Goal: Task Accomplishment & Management: Complete application form

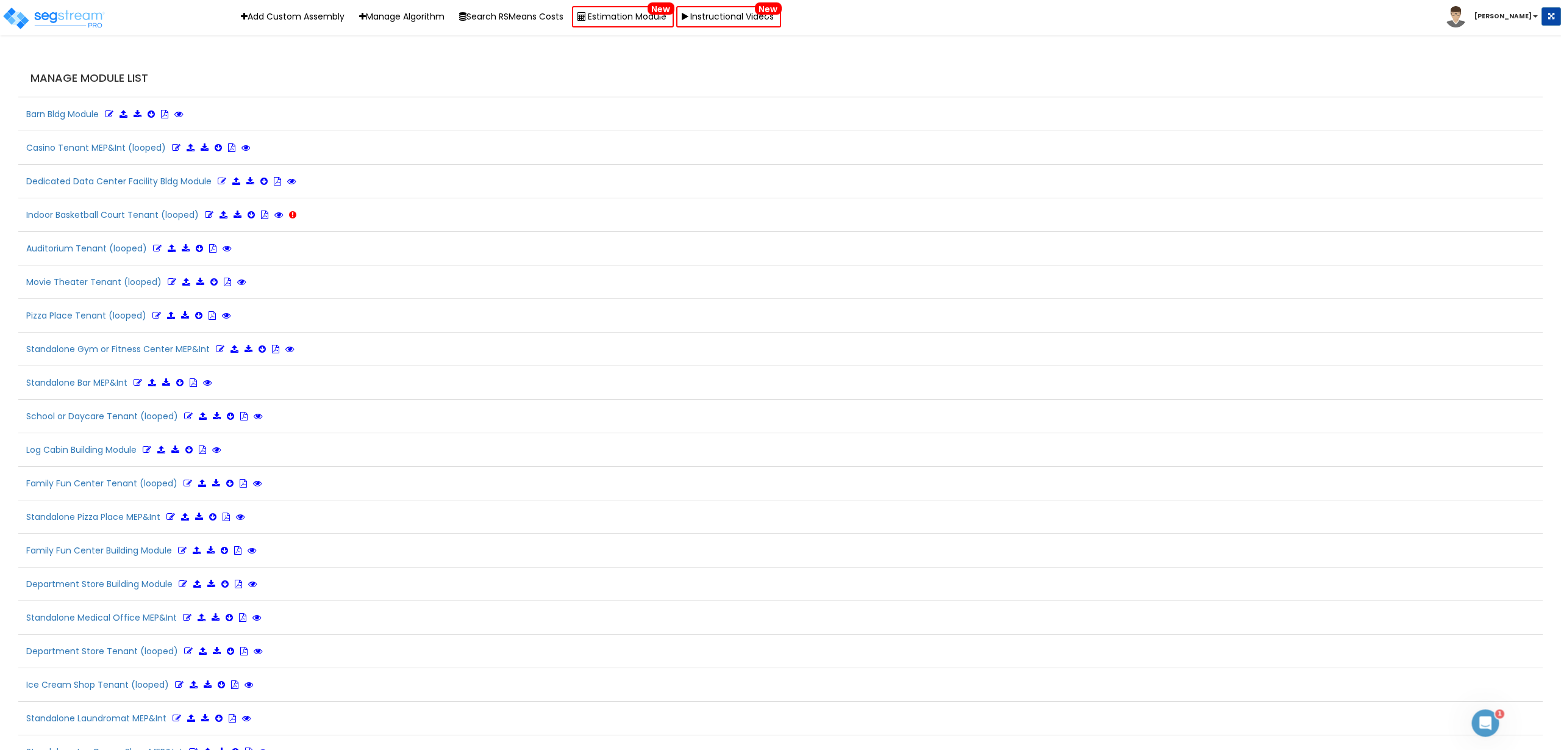
scroll to position [2770, 0]
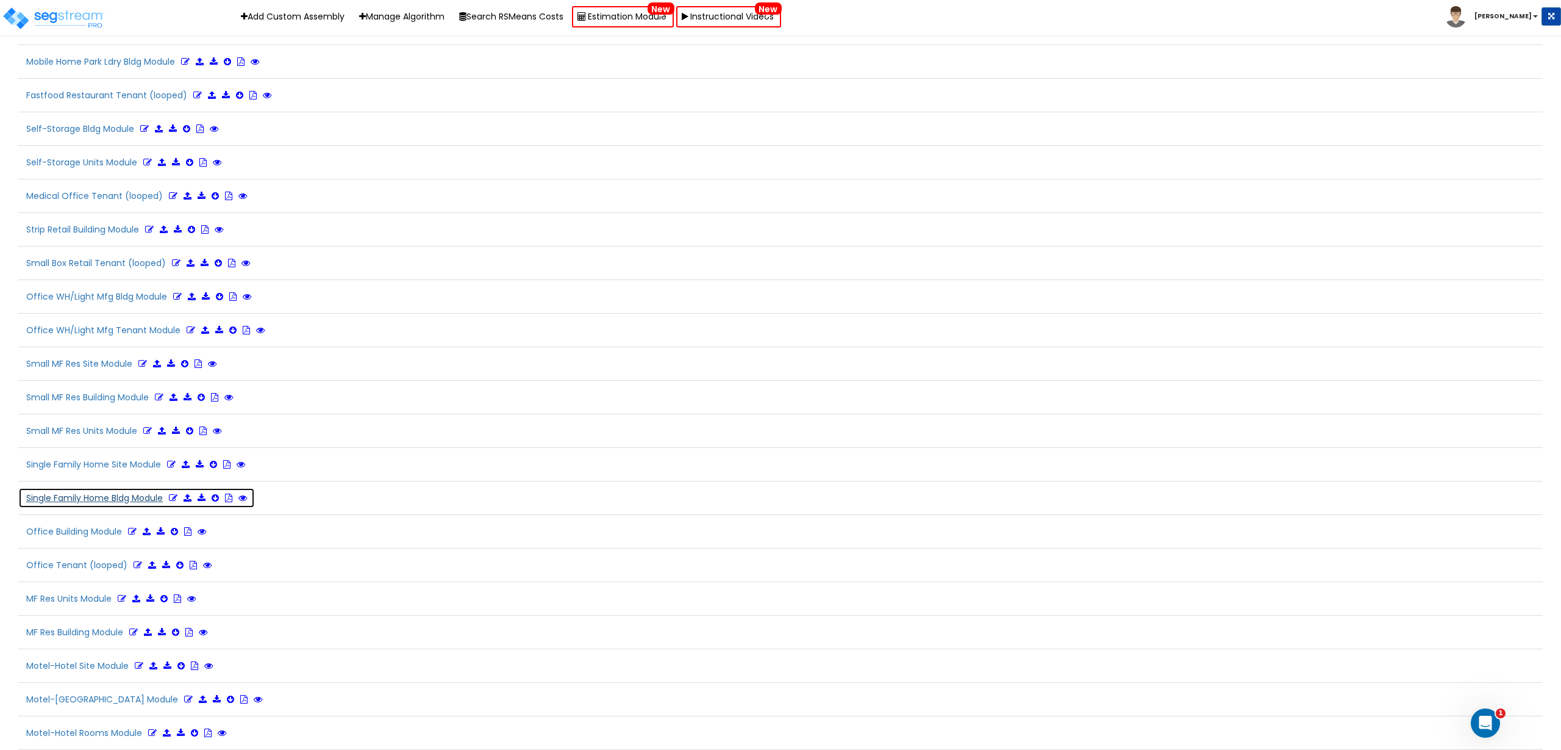
click at [110, 499] on button "Single Family Home Bldg Module Refresh" at bounding box center [153, 497] width 270 height 21
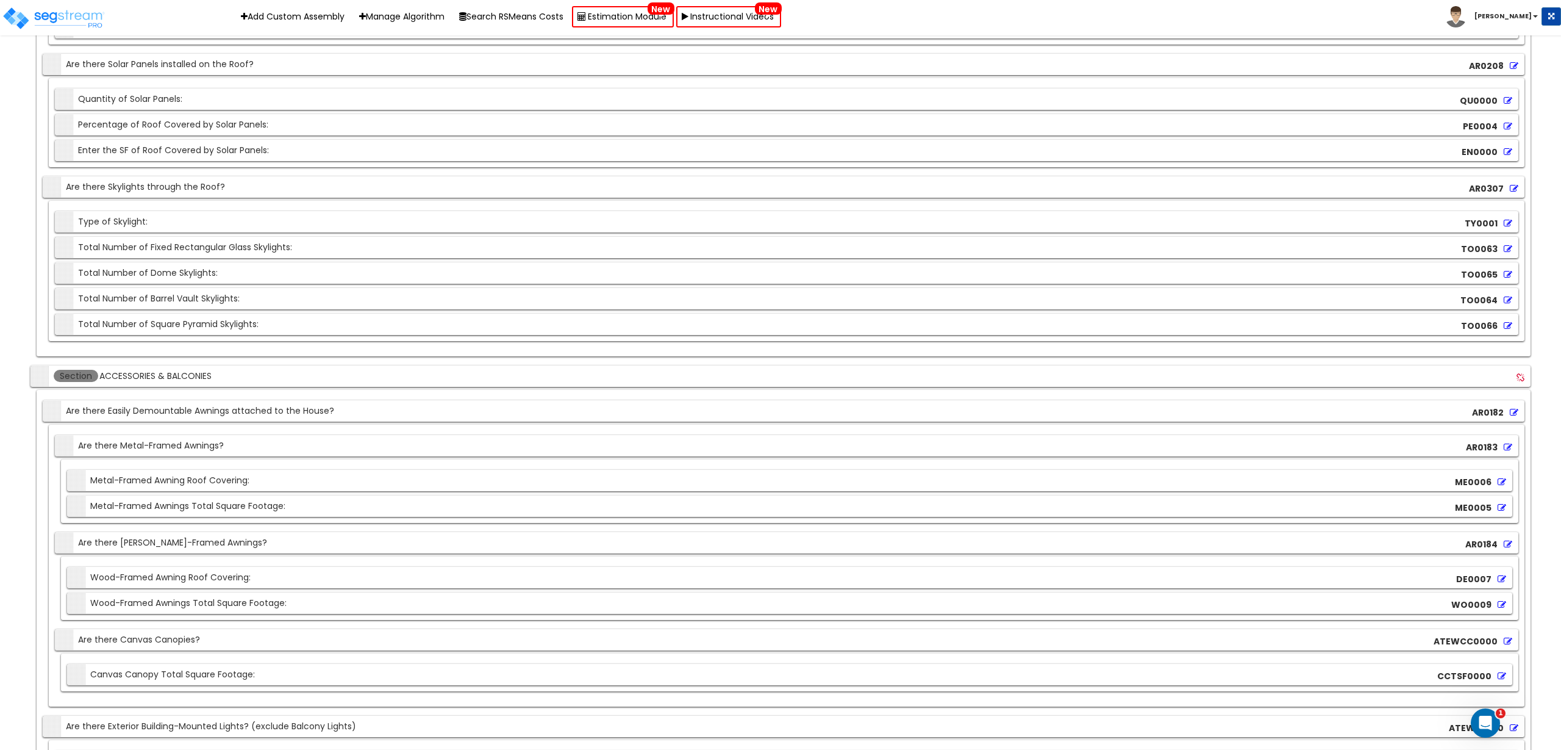
scroll to position [4523, 0]
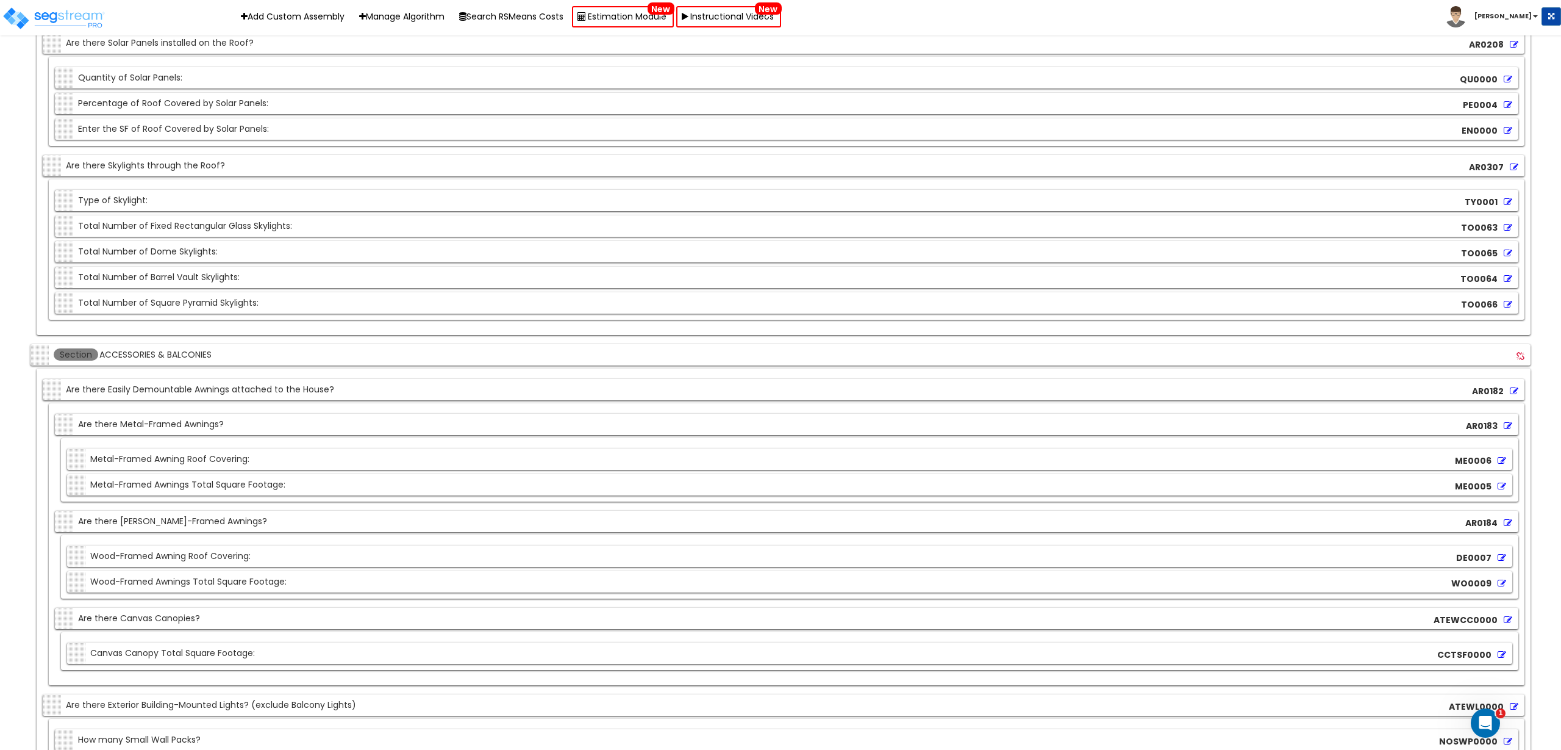
click at [1509, 204] on icon at bounding box center [1508, 202] width 9 height 9
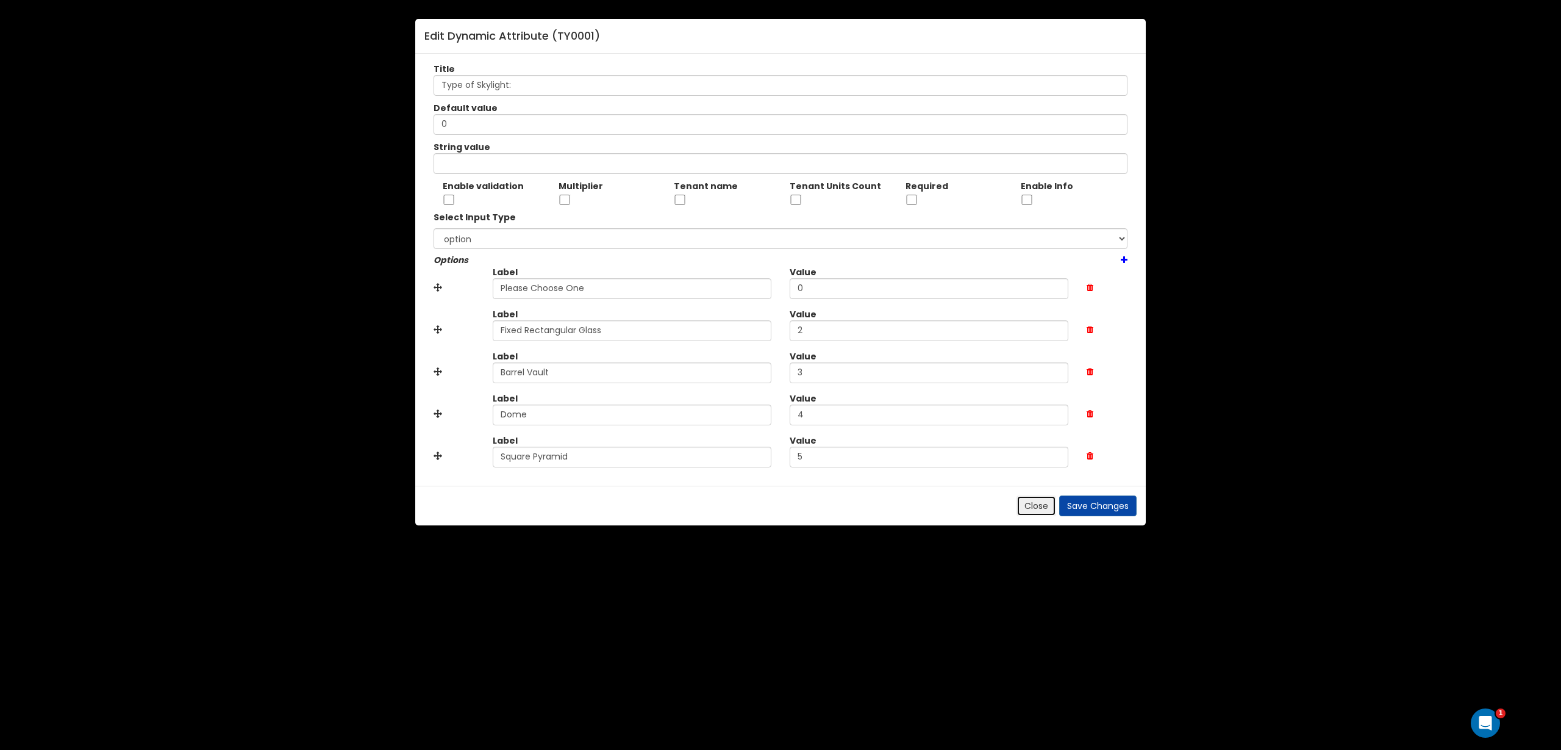
click at [1020, 509] on button "Close" at bounding box center [1037, 505] width 40 height 21
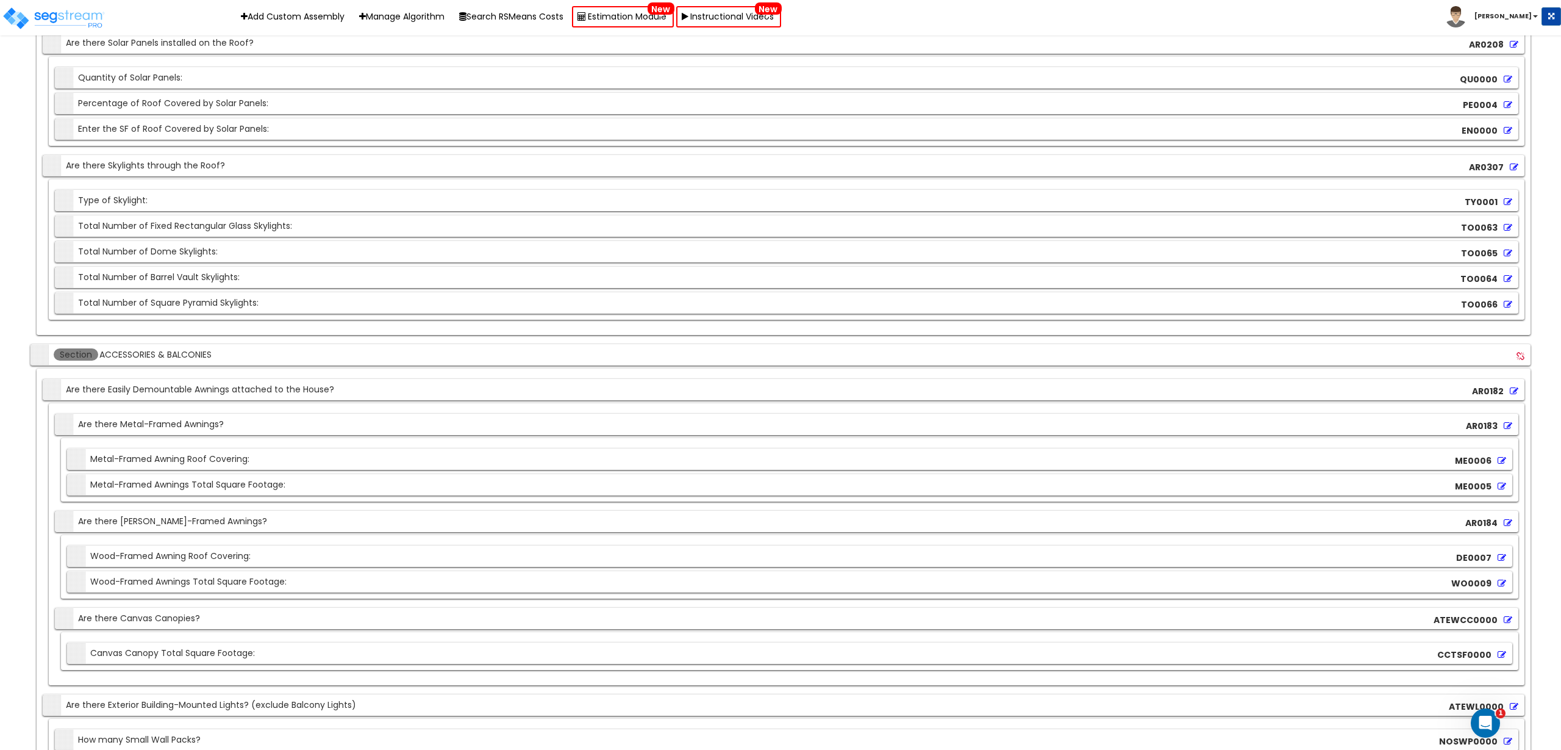
click at [1514, 164] on icon at bounding box center [1514, 167] width 9 height 9
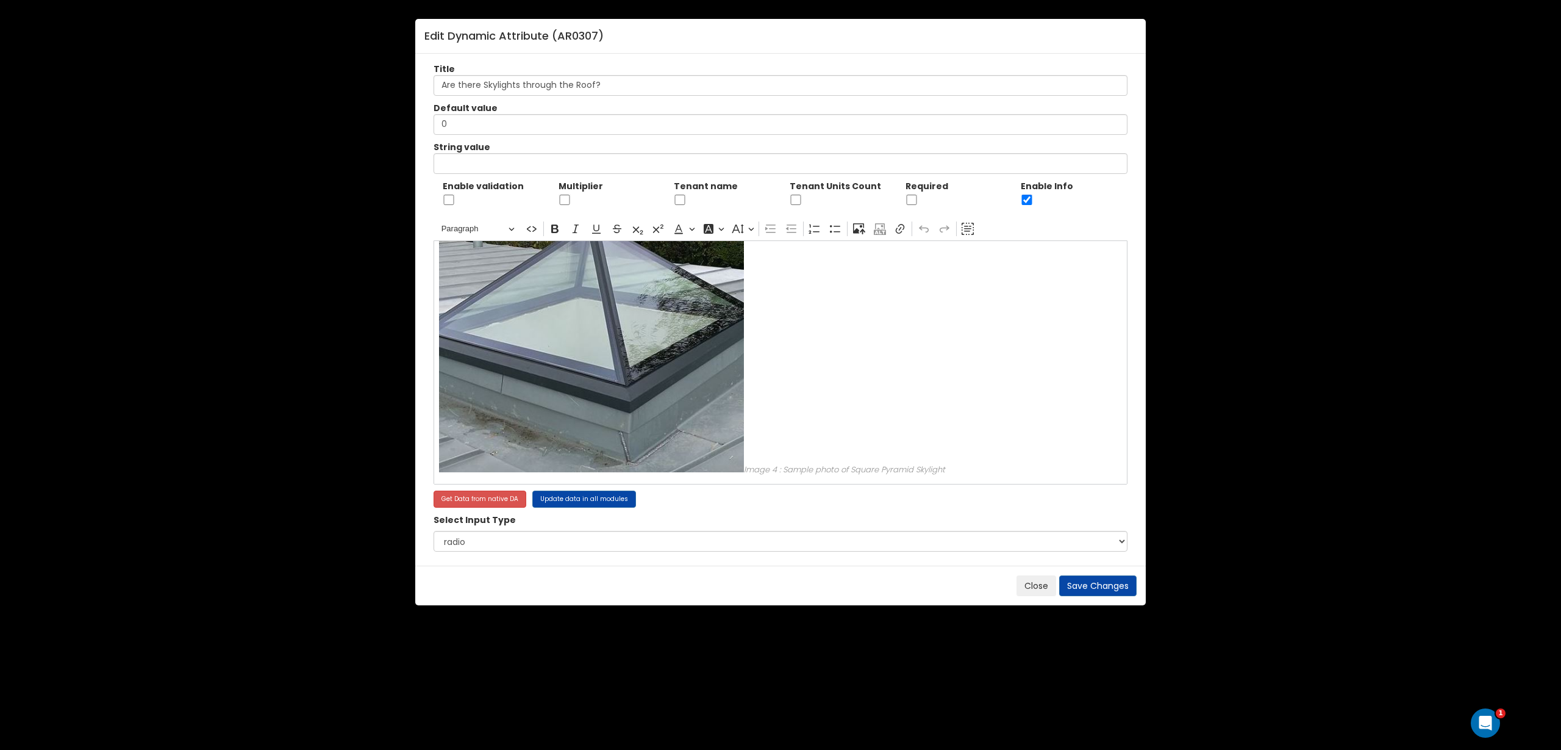
scroll to position [774, 0]
click at [1028, 593] on button "Close" at bounding box center [1037, 585] width 40 height 21
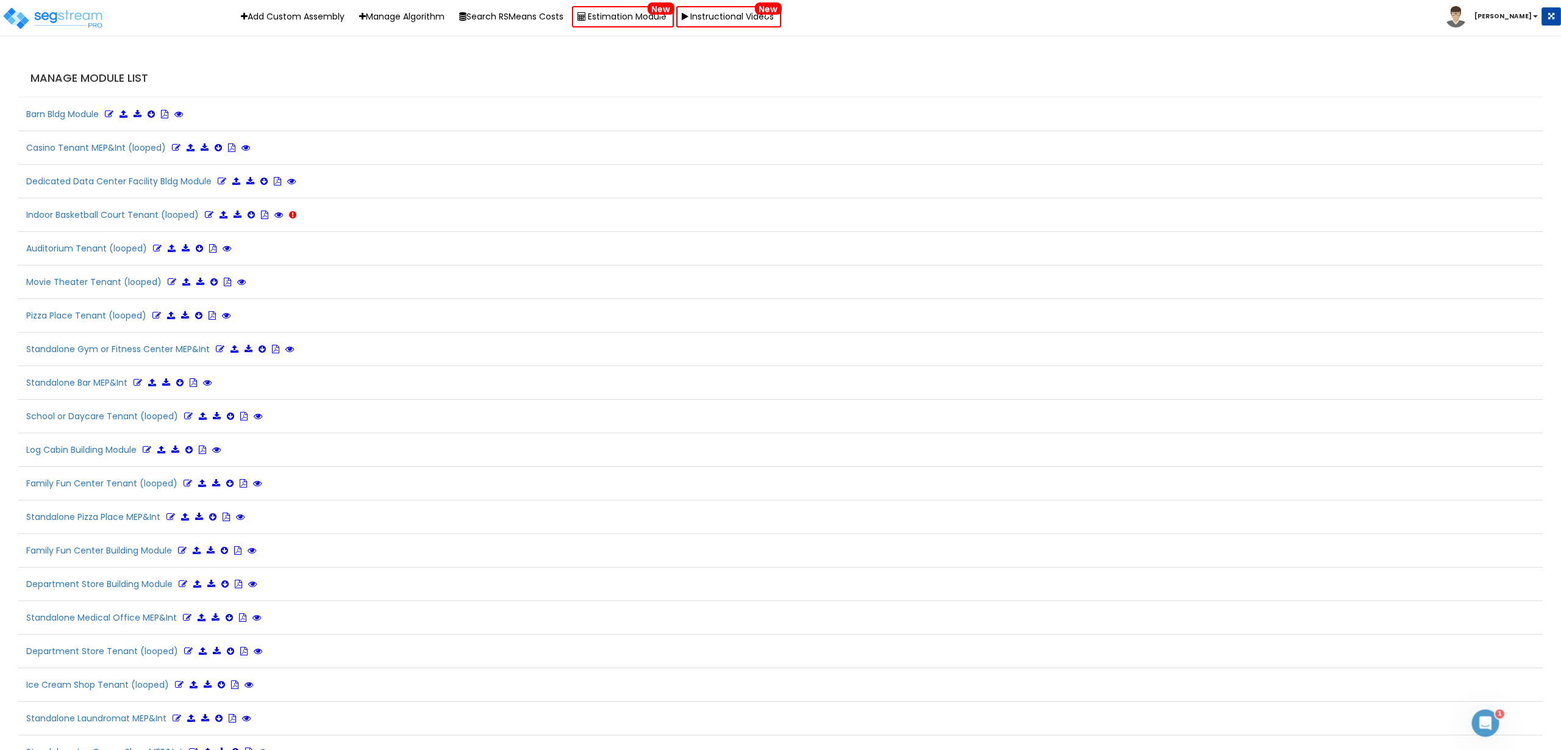
scroll to position [2770, 0]
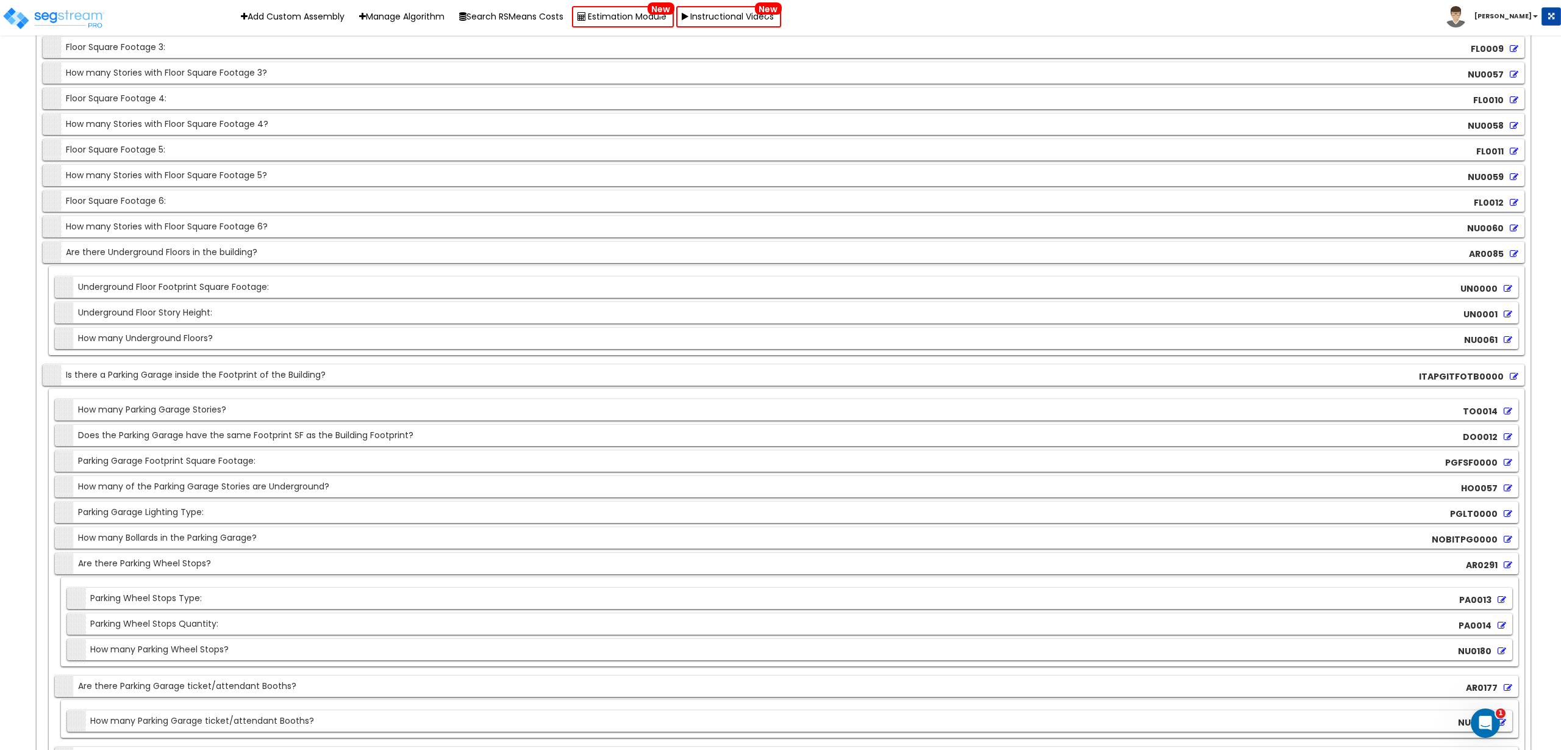
scroll to position [4641, 0]
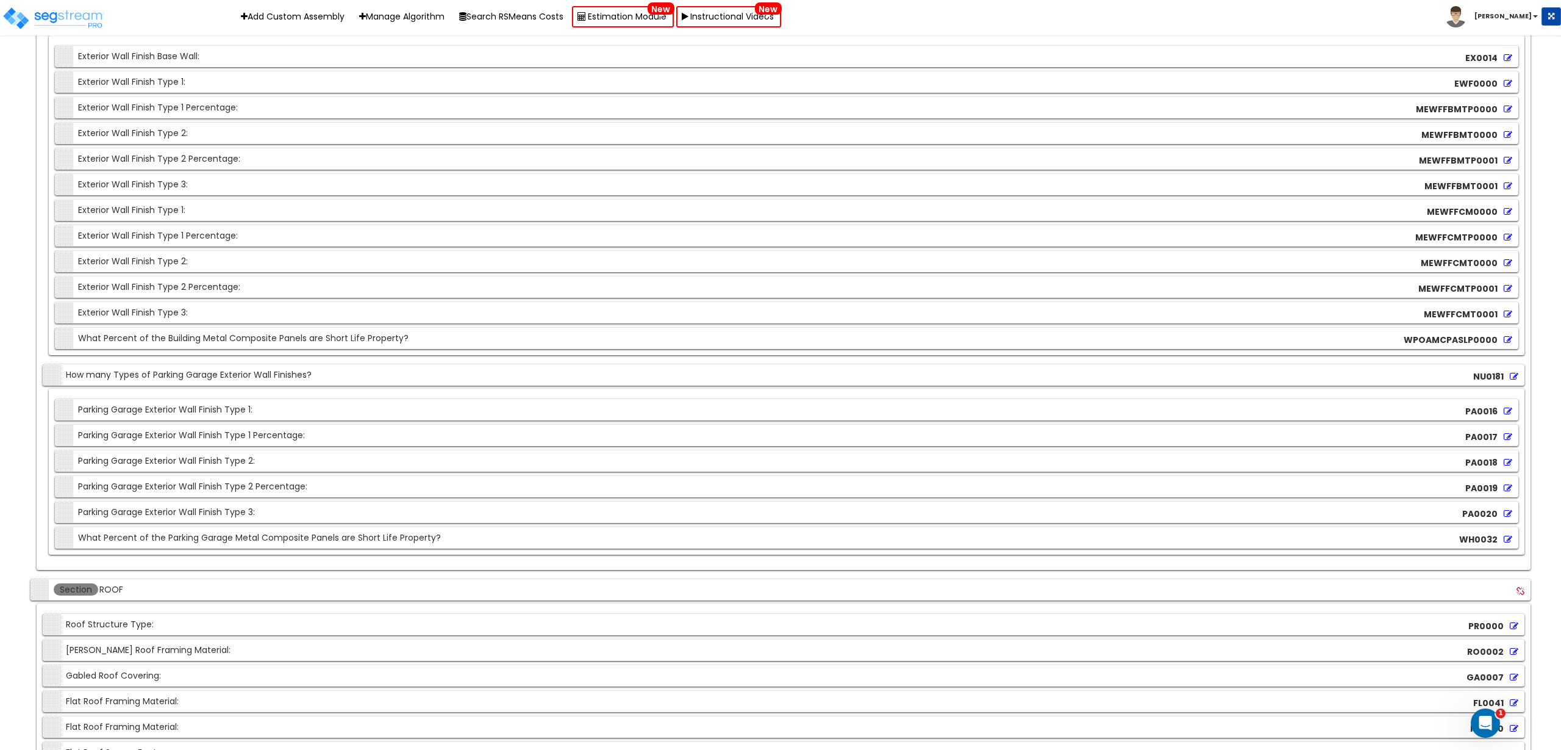
click at [1487, 370] on b "NU0181" at bounding box center [1489, 376] width 30 height 12
copy b "NU0181"
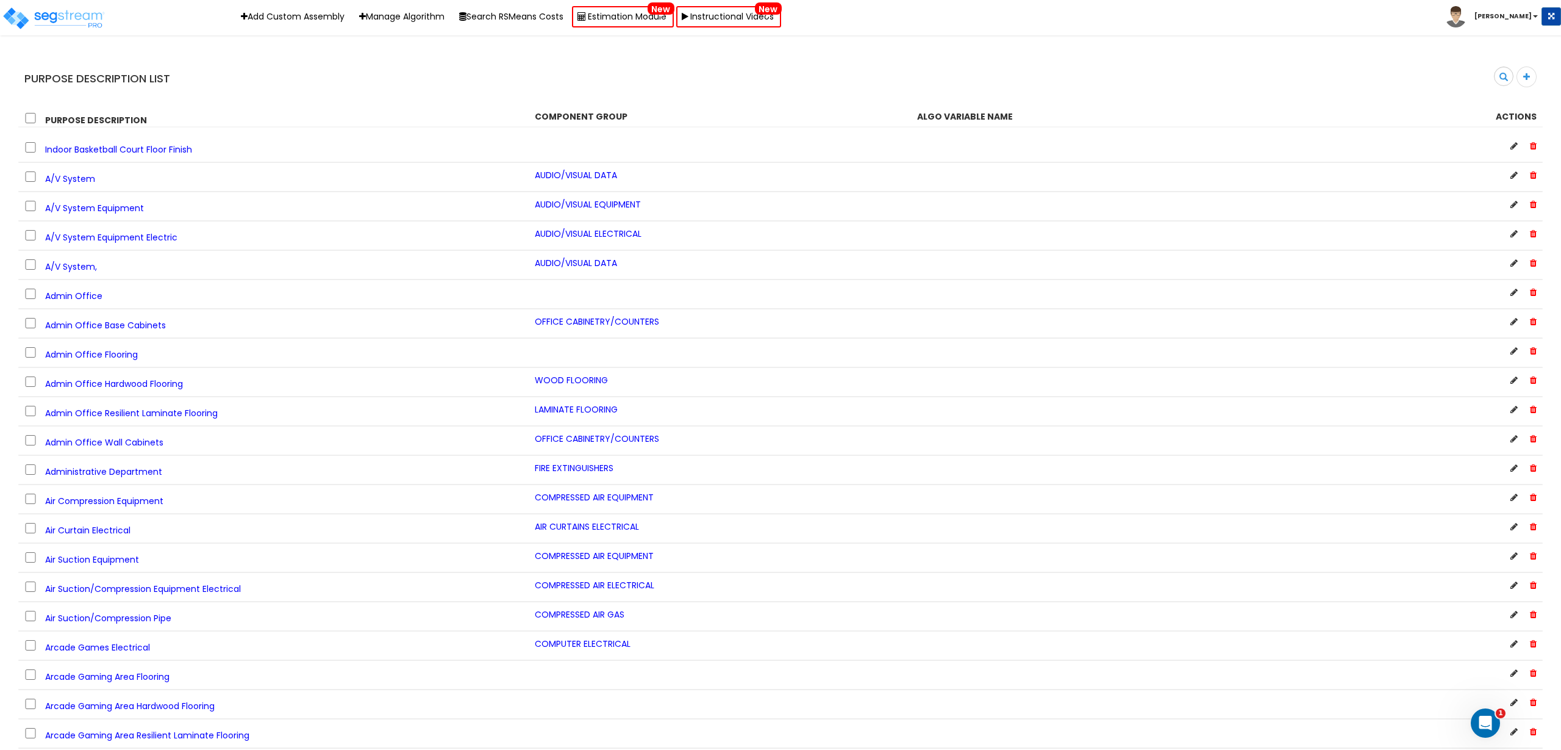
scroll to position [10548, 0]
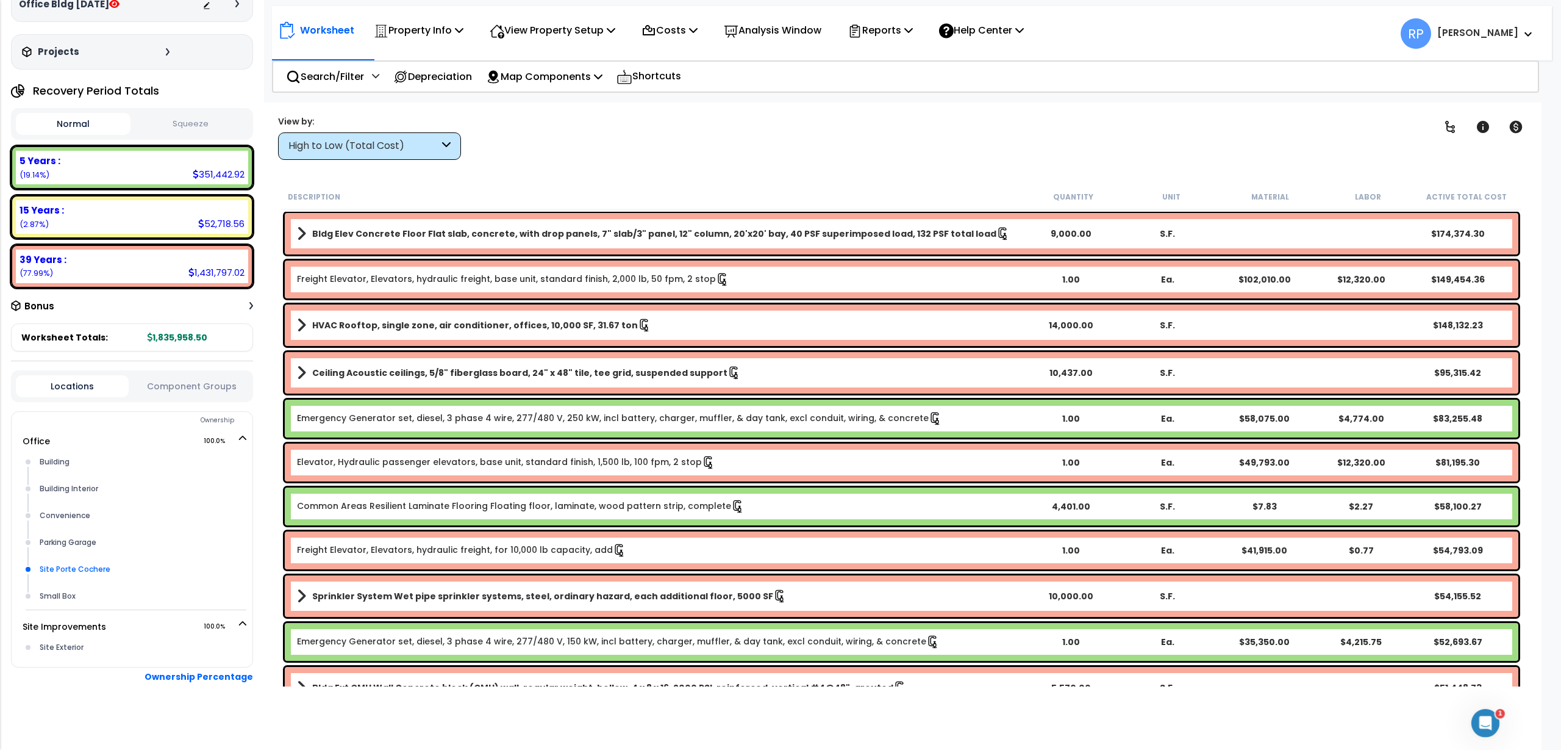
scroll to position [78, 0]
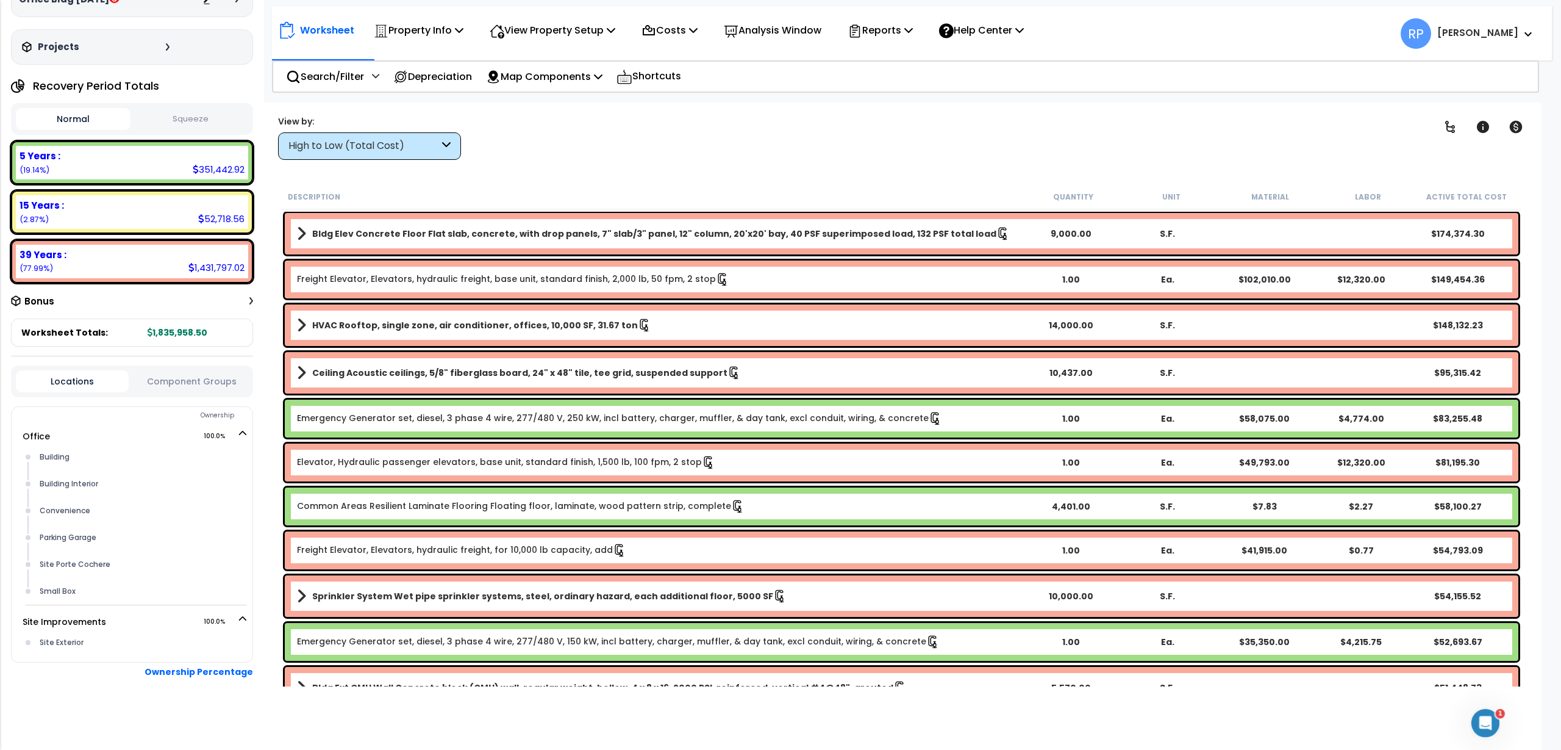
click at [184, 385] on button "Component Groups" at bounding box center [191, 380] width 113 height 13
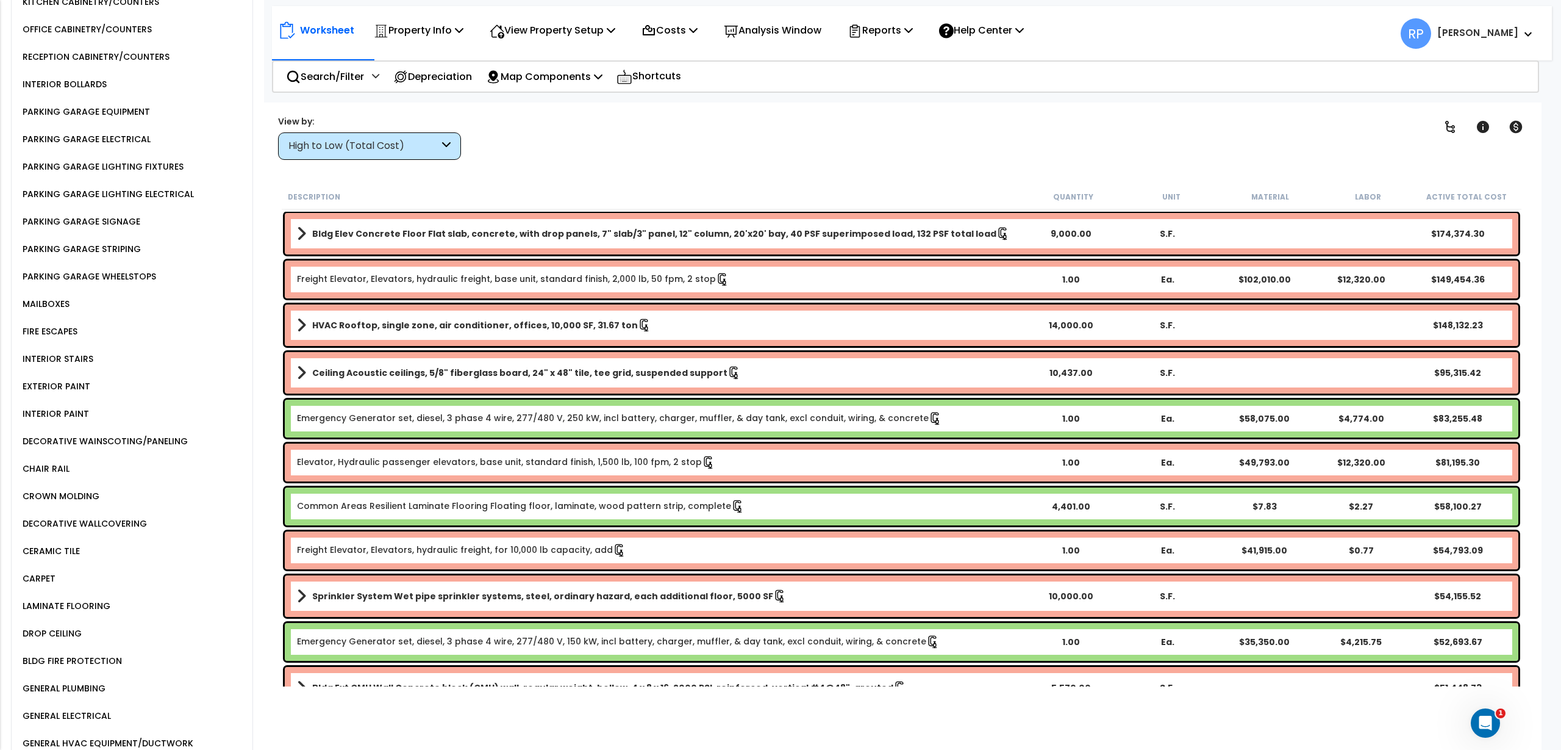
scroll to position [1298, 0]
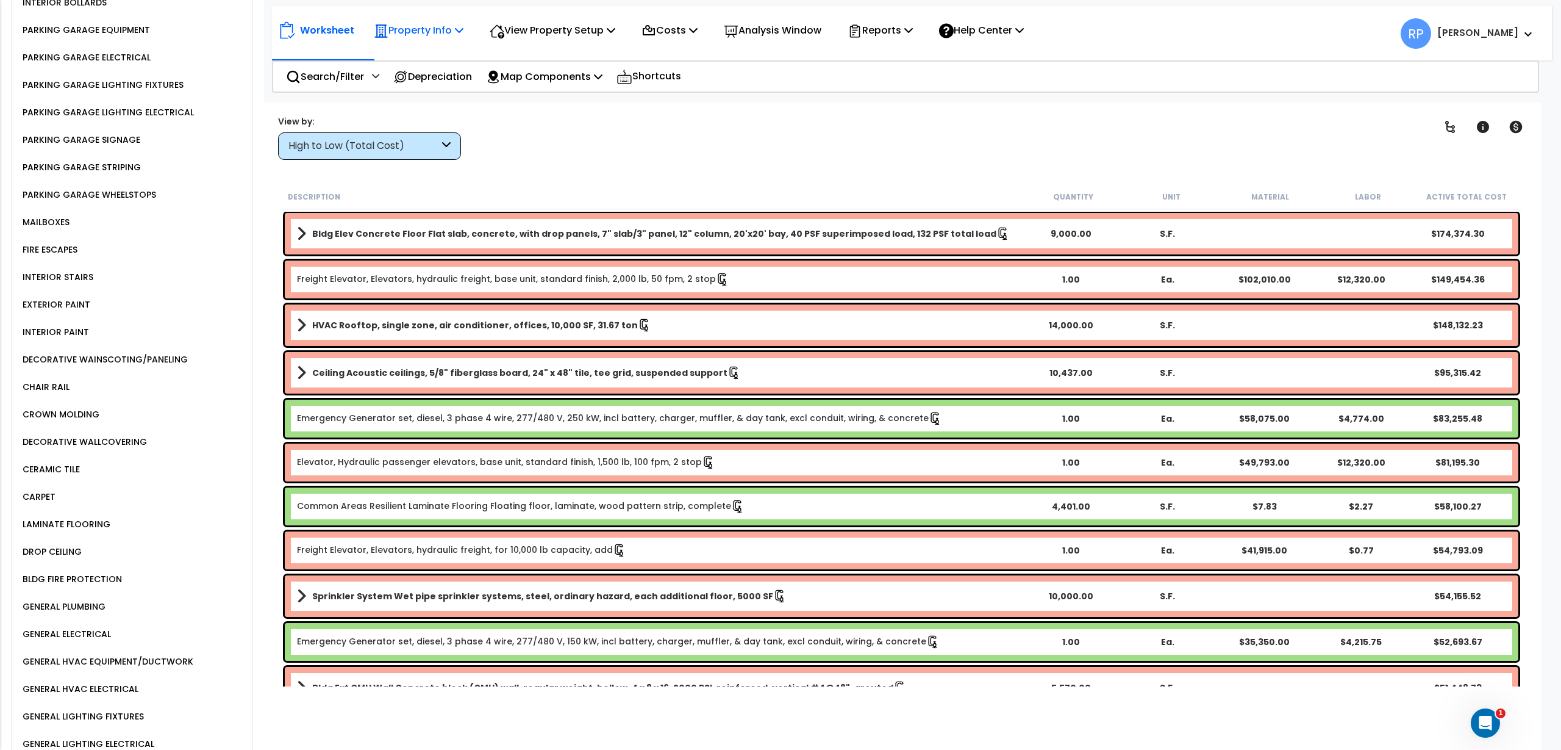
click at [431, 28] on p "Property Info" at bounding box center [419, 30] width 90 height 16
click at [464, 23] on p "View Property Setup" at bounding box center [419, 30] width 90 height 16
click at [530, 87] on link "View Questionnaire" at bounding box center [544, 83] width 121 height 24
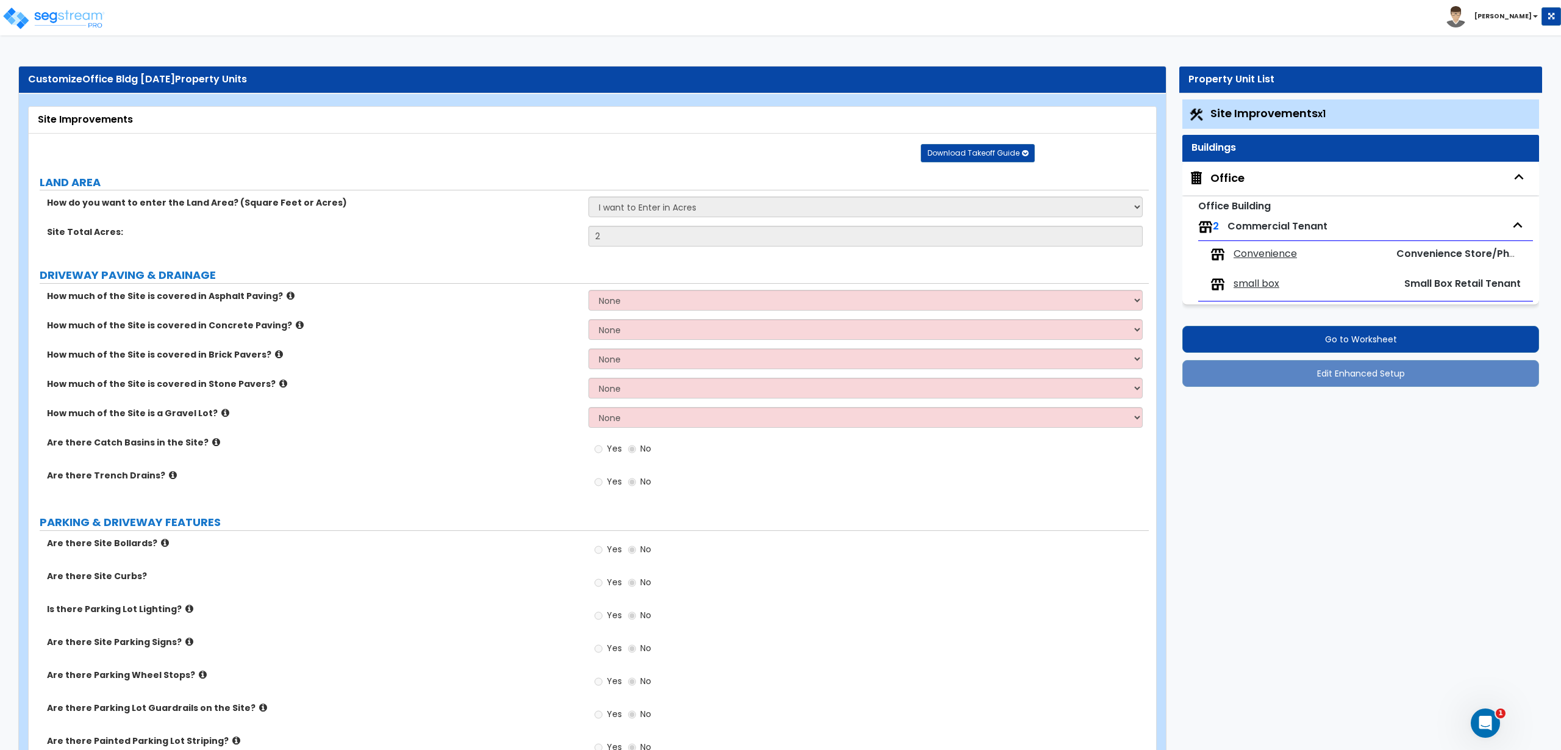
click at [1232, 177] on div "Office" at bounding box center [1228, 178] width 34 height 16
select select "2"
select select "1"
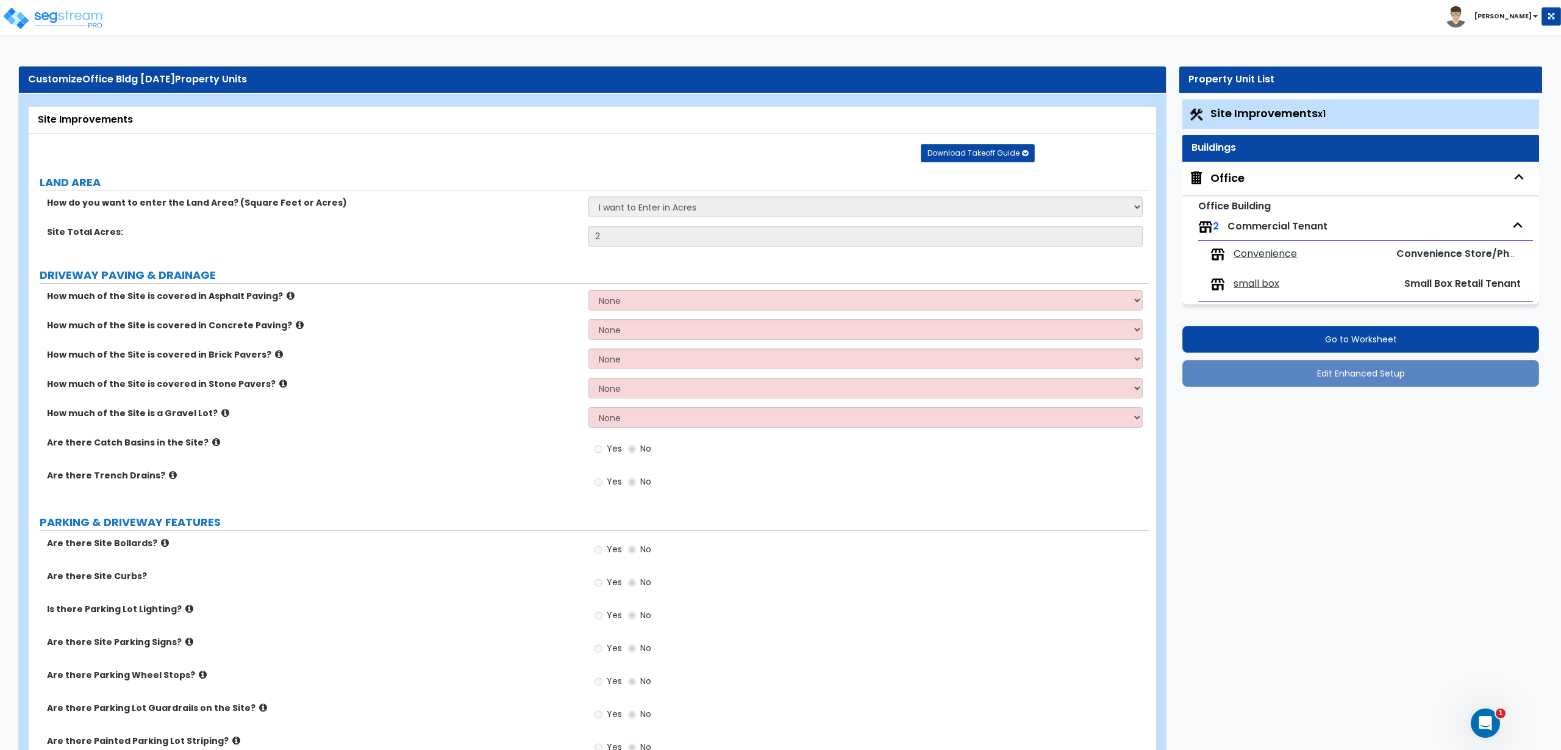
select select "5"
select select "2"
select select "1"
select select "2"
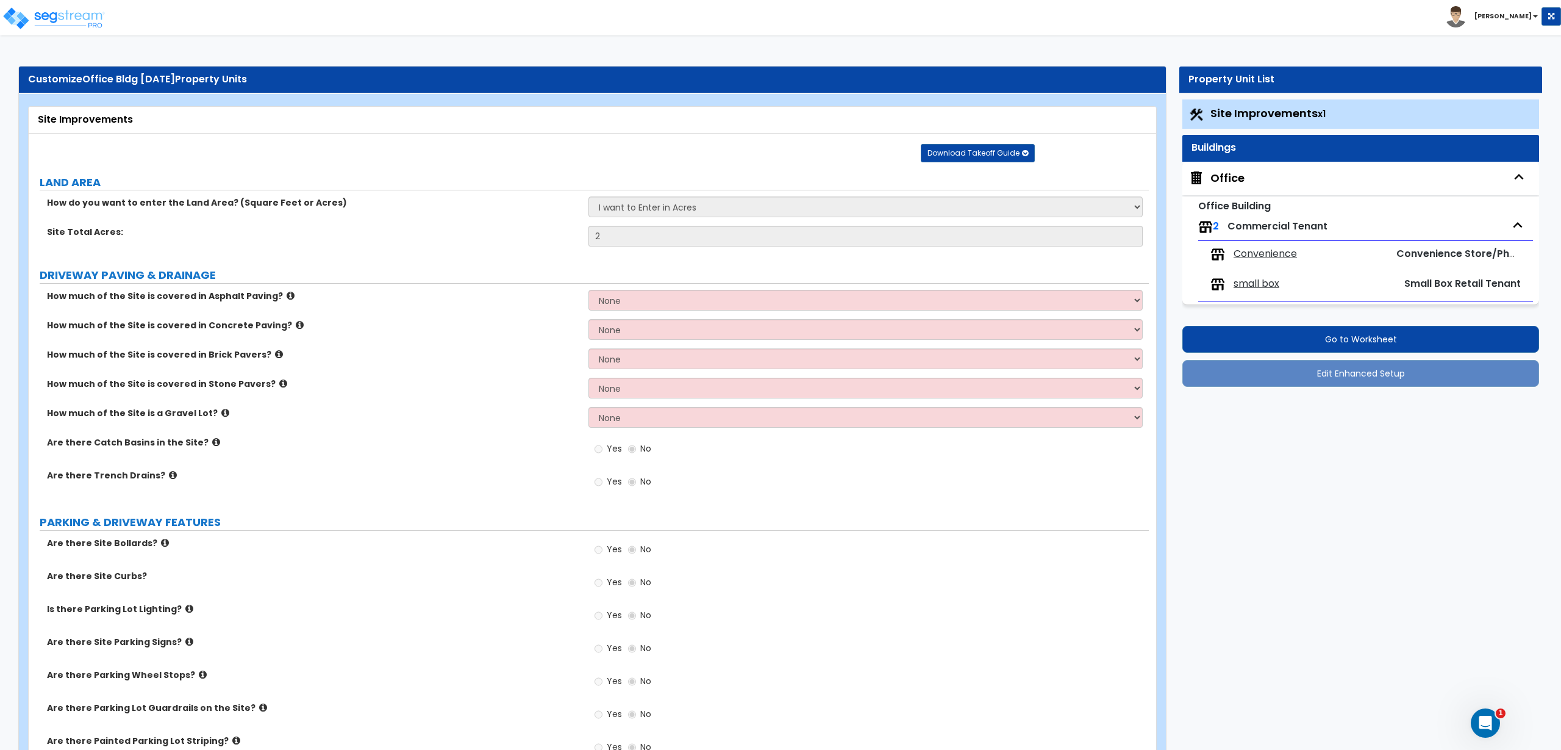
select select "1"
select select "3"
select select "1"
select select "2"
select select "1"
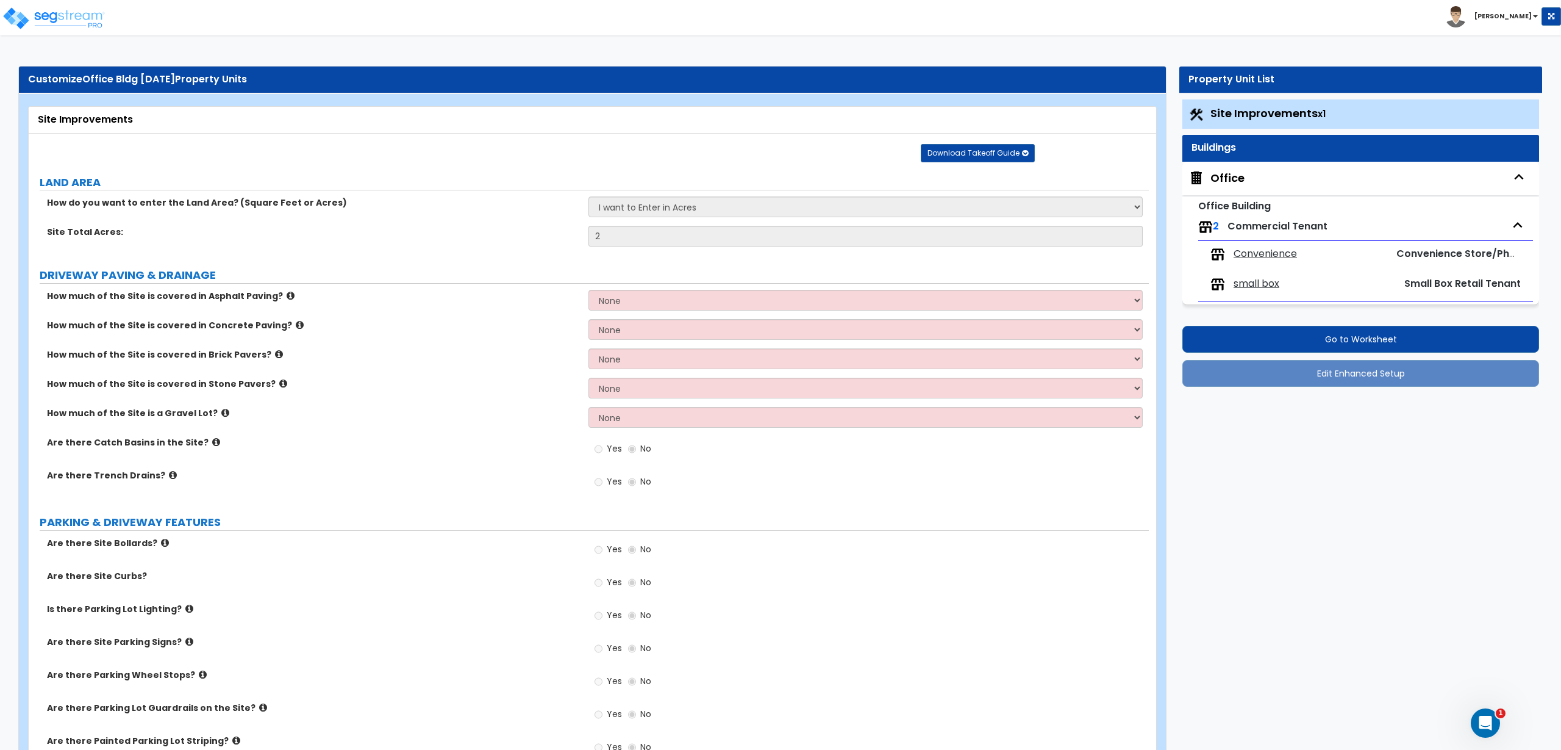
select select "10"
select select "5"
select select "1"
select select "3"
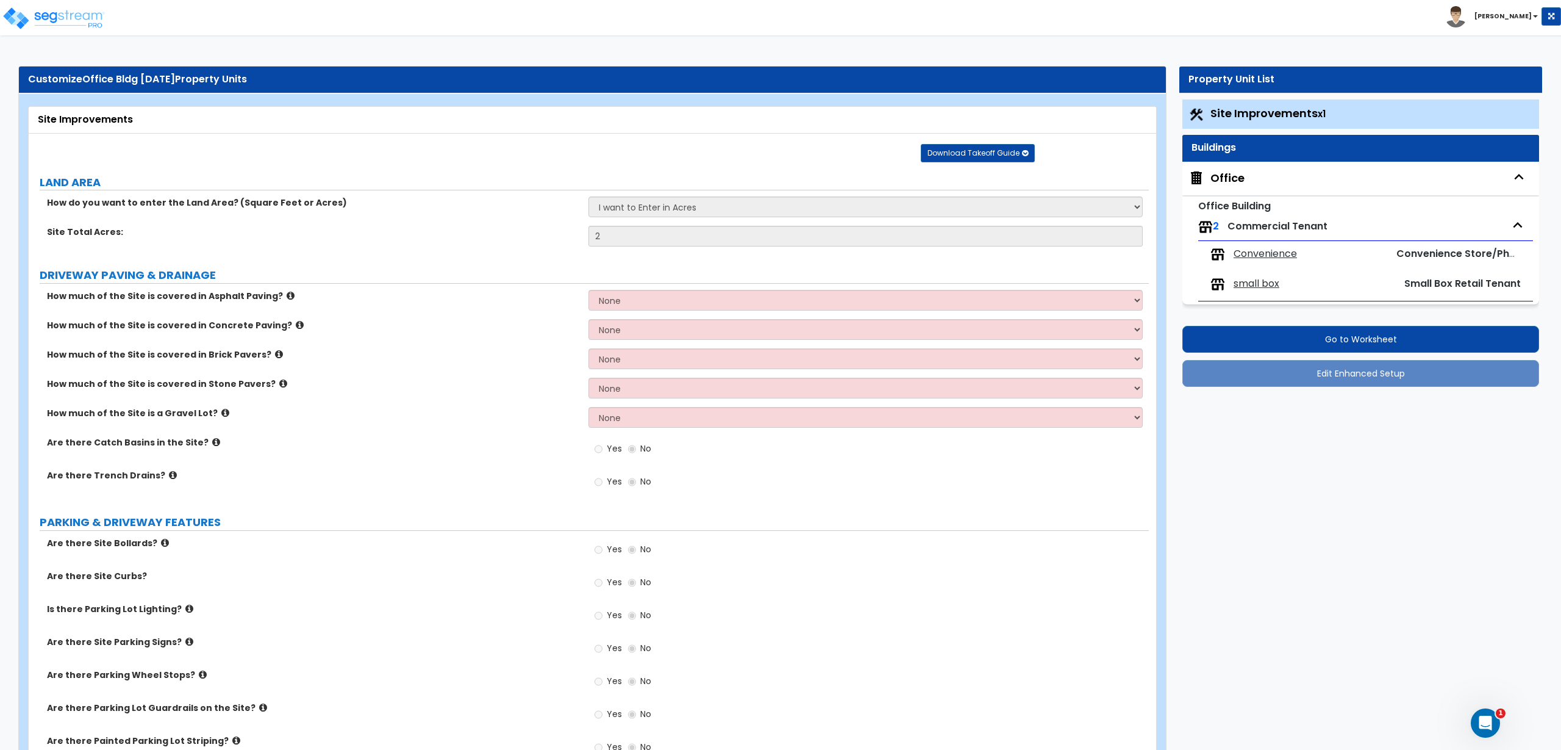
select select "5"
select select "1"
select select "2"
select select "1"
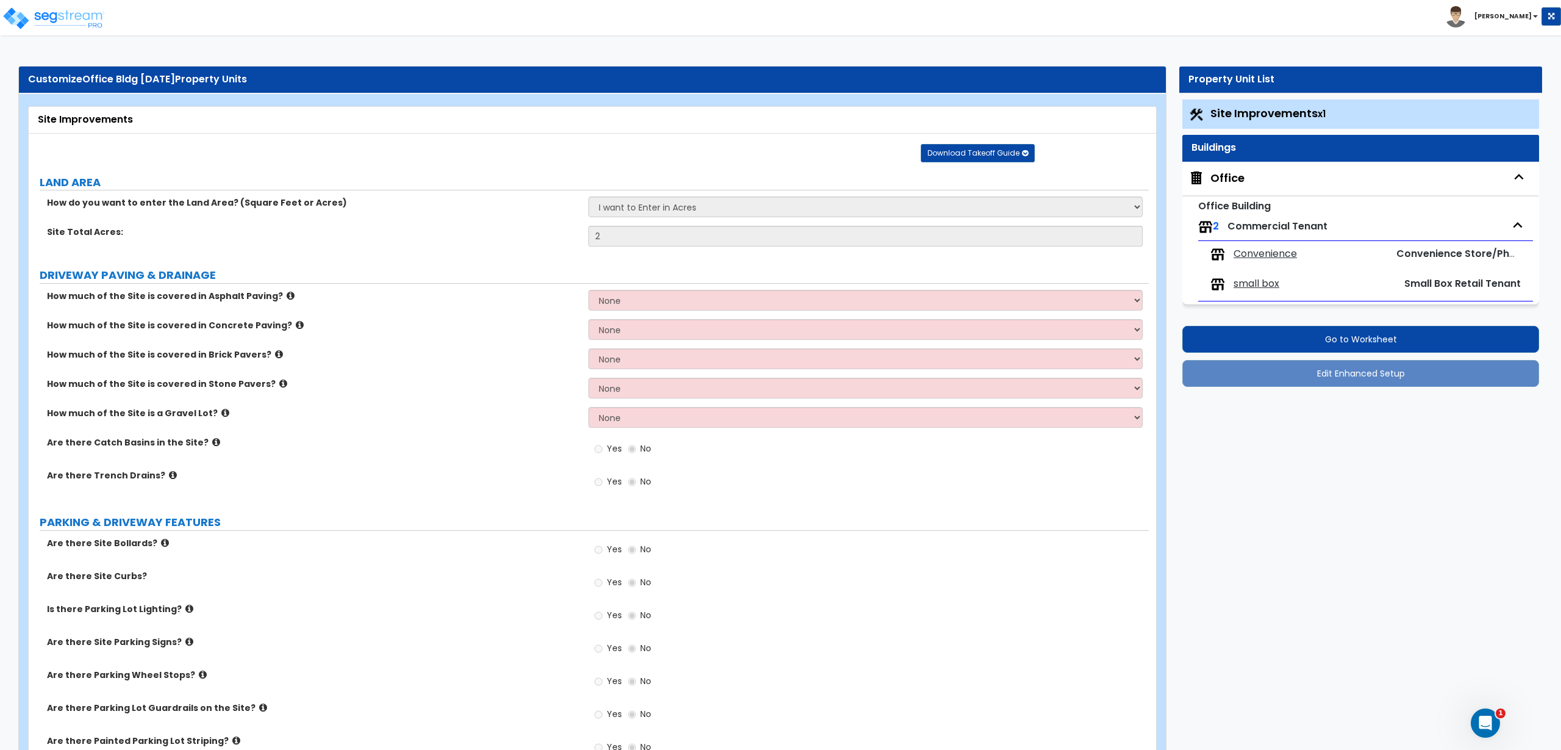
select select "4"
select select "1"
select select "2"
select select "3"
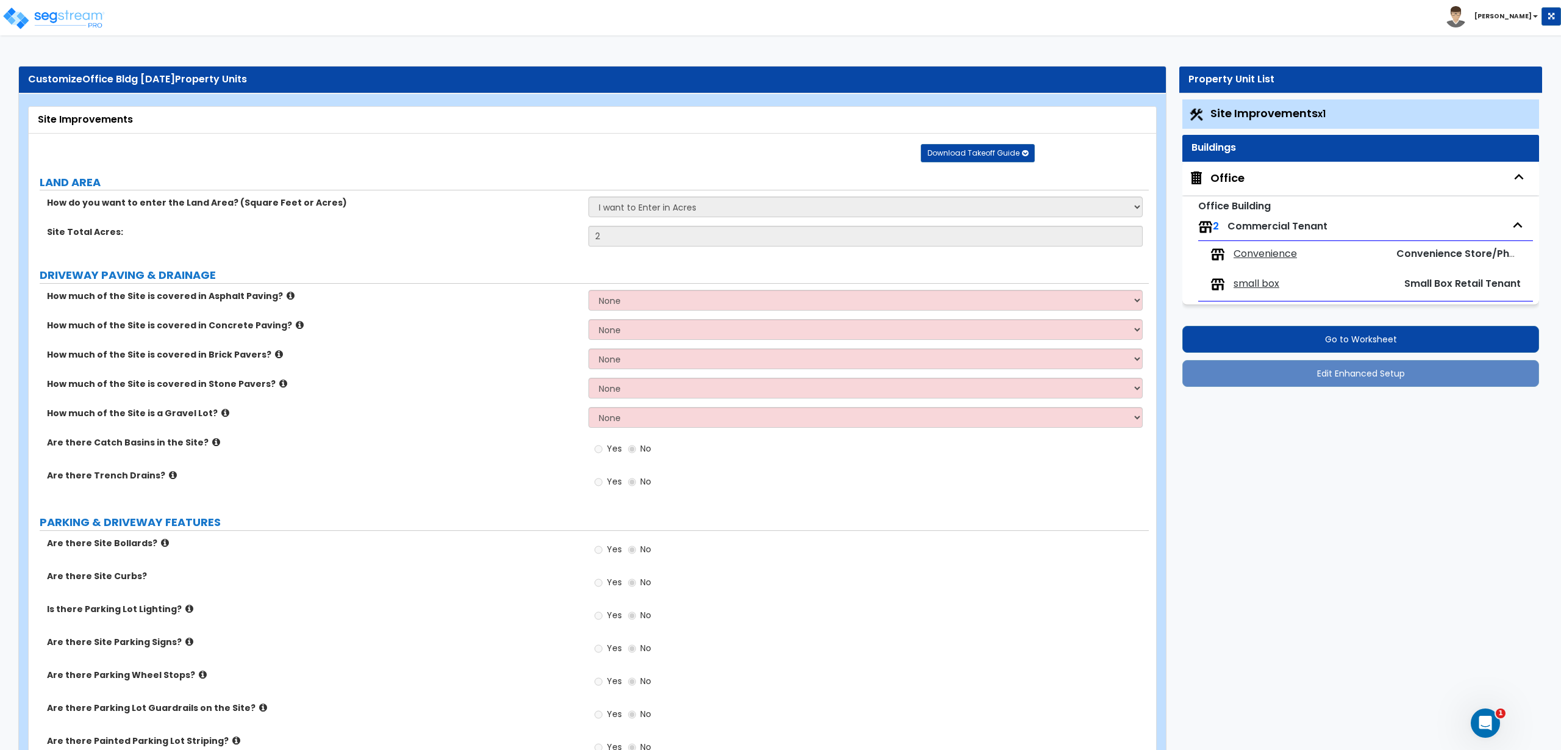
select select "1"
select select "2"
select select "4"
select select "1"
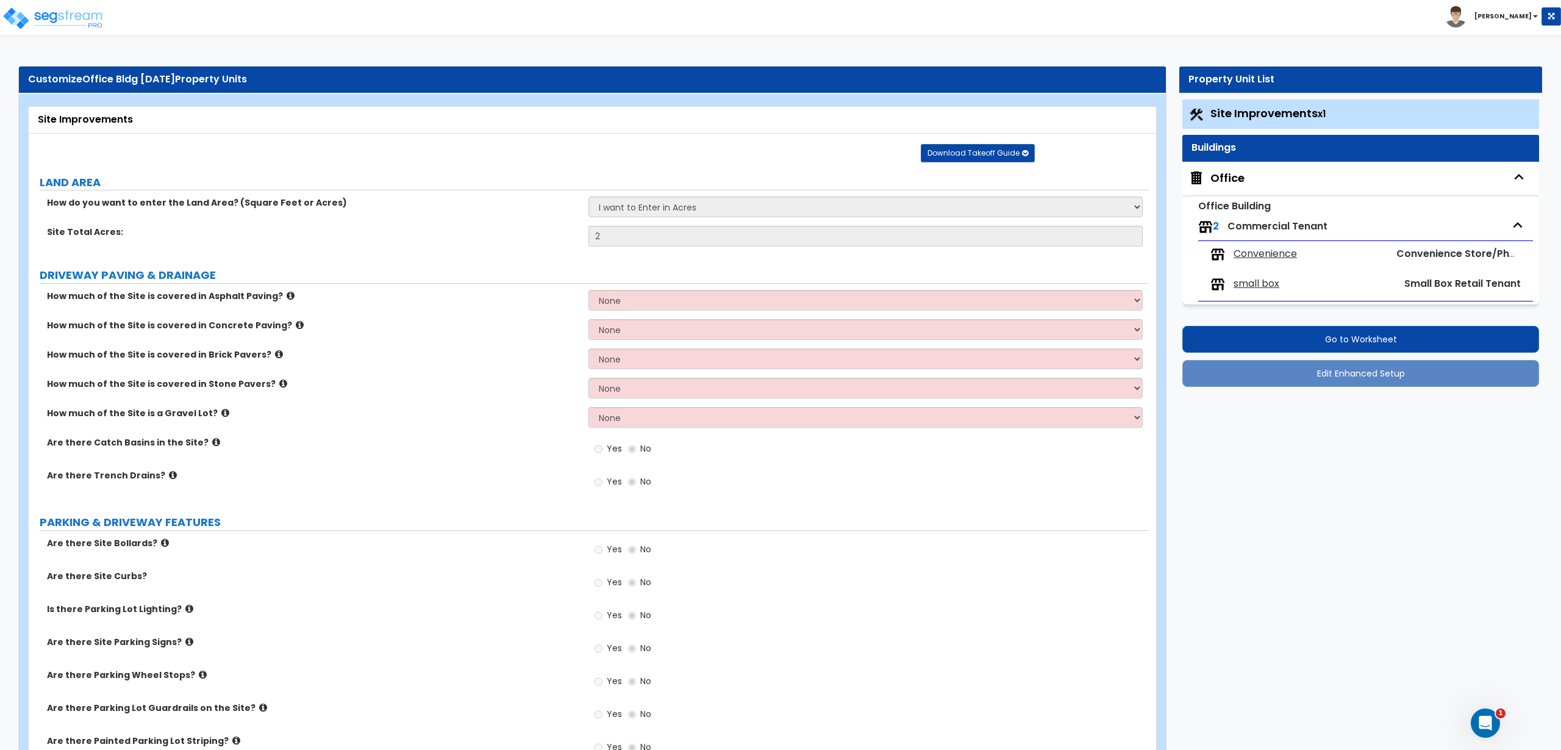
select select "2"
select select "1"
select select "2"
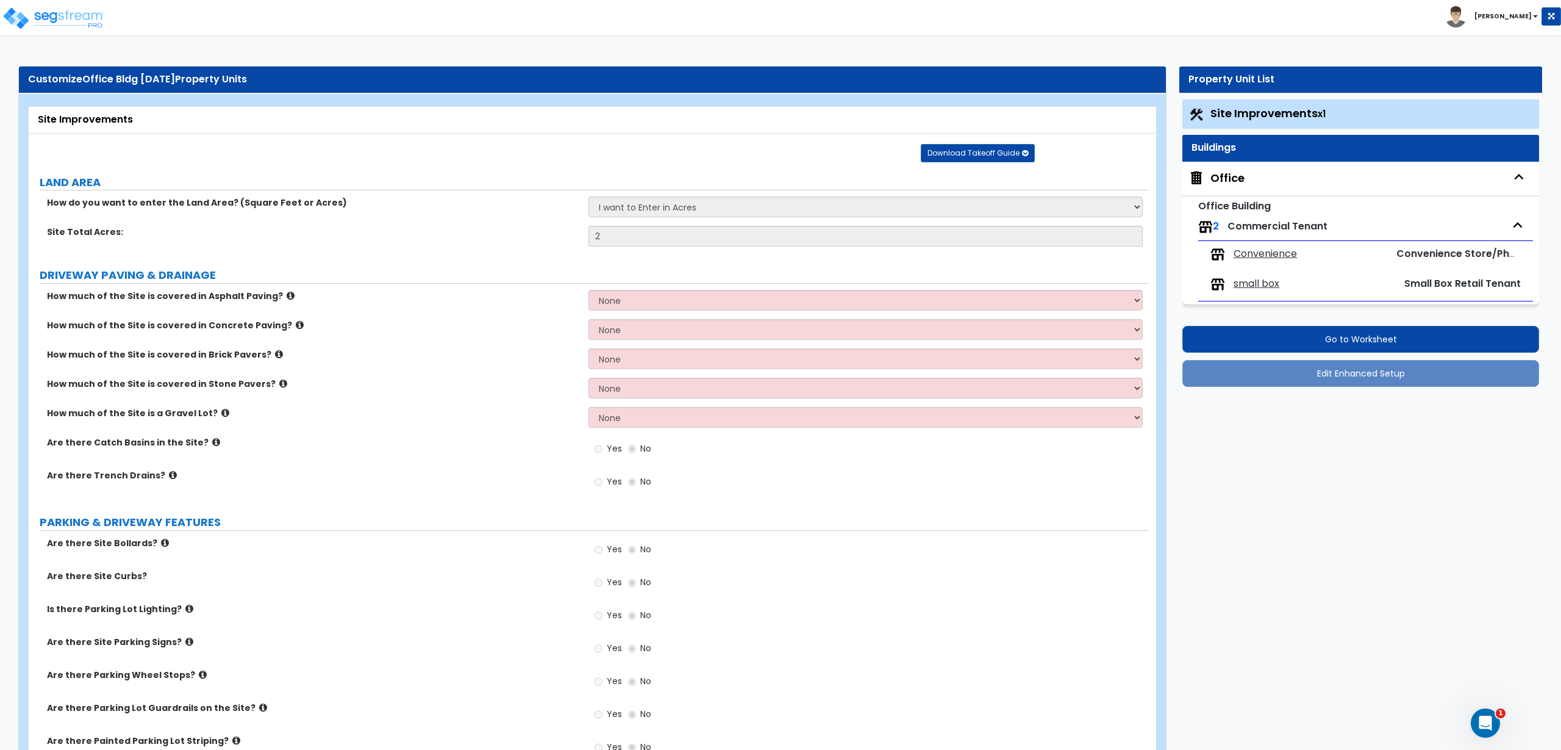
select select "2"
select select "1"
select select "3"
select select "4"
select select "1"
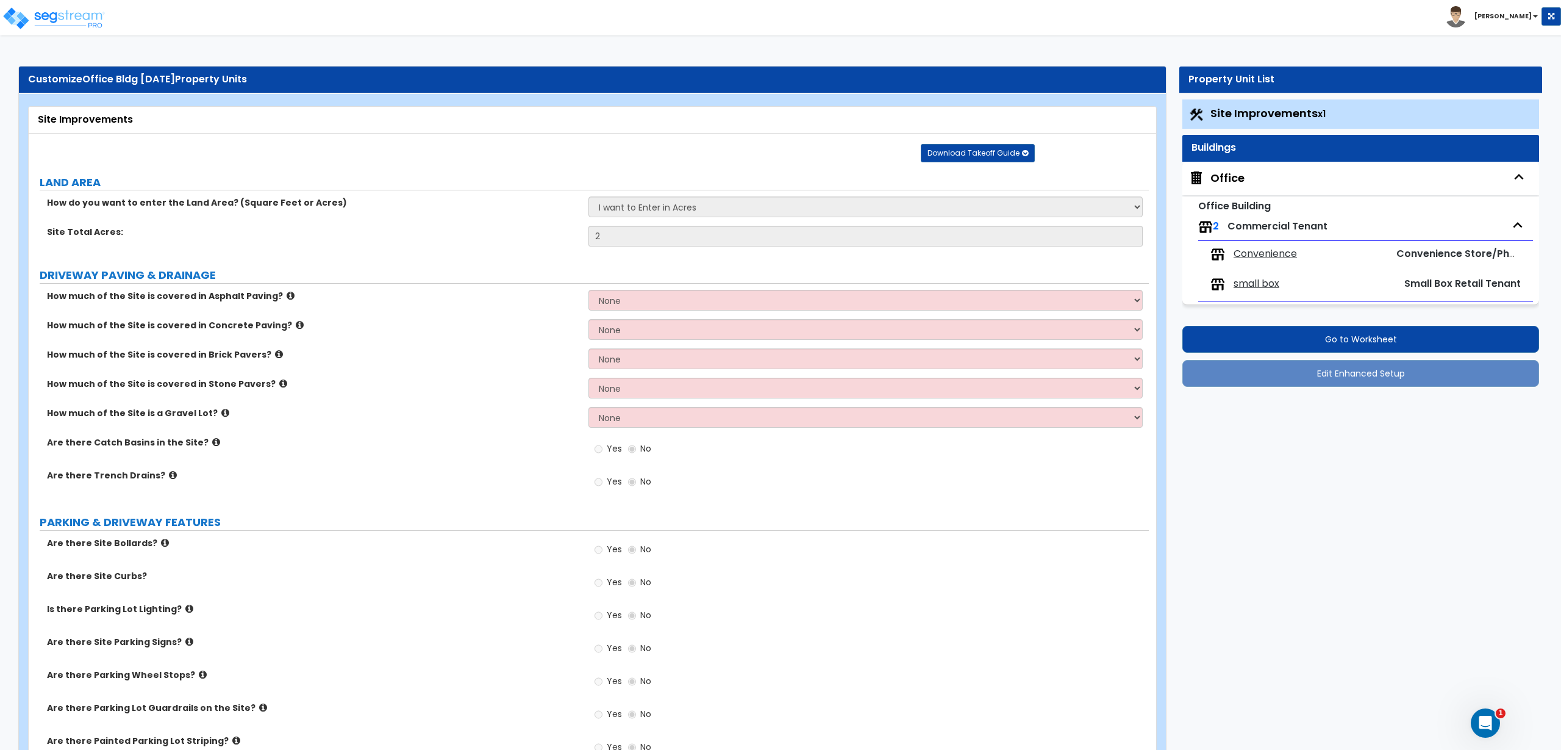
select select "1"
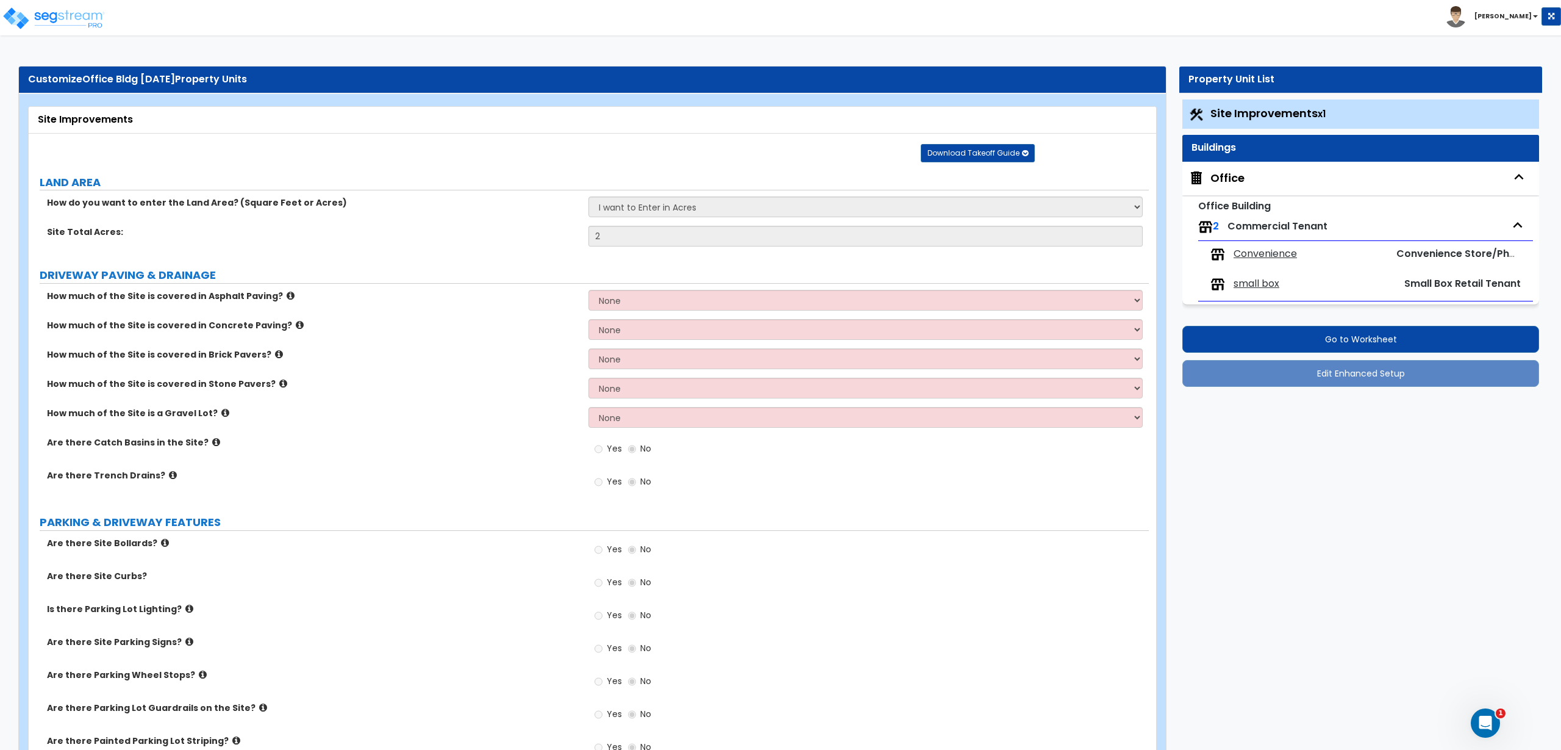
select select "1"
select select "6"
select select "4"
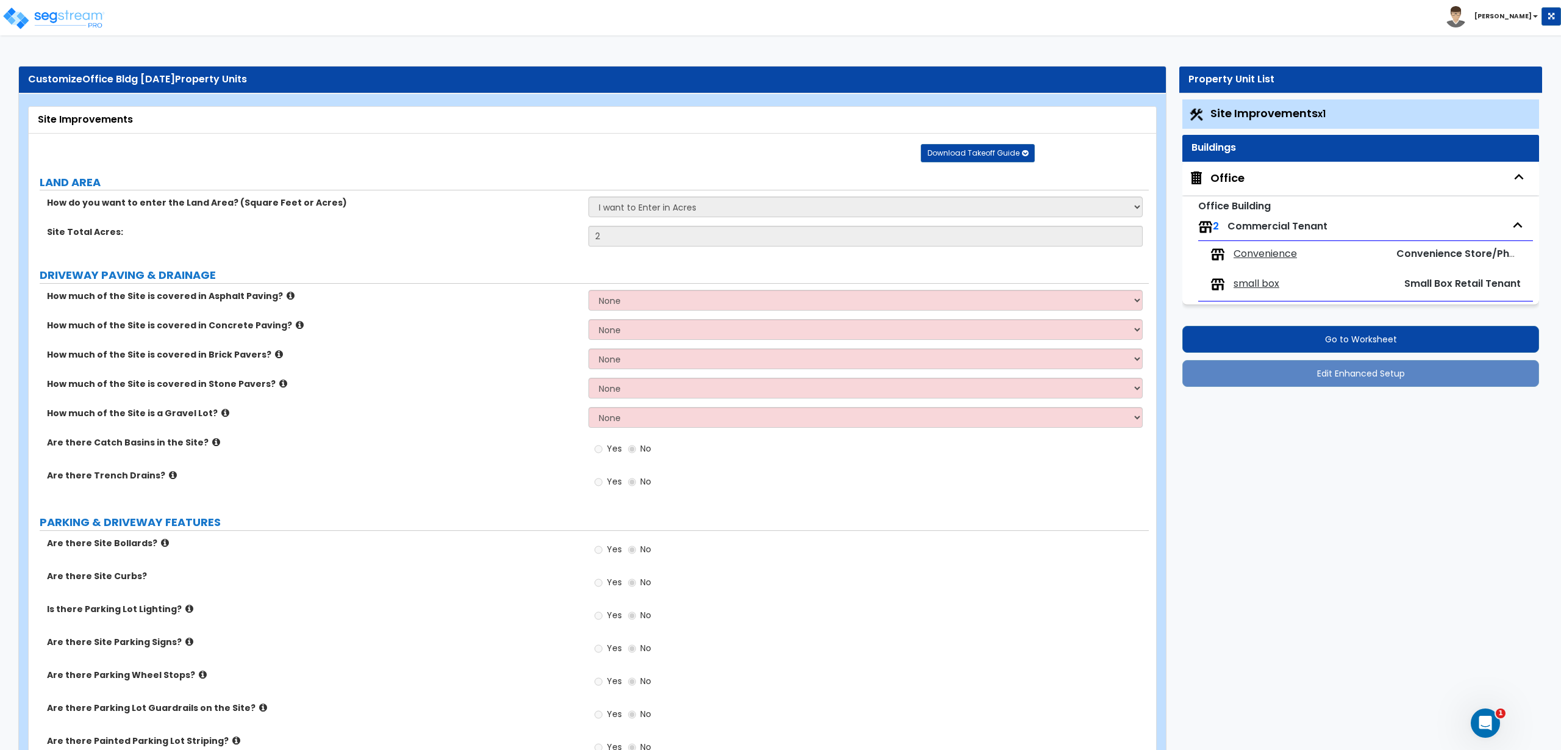
select select "1"
select select "2"
select select "1"
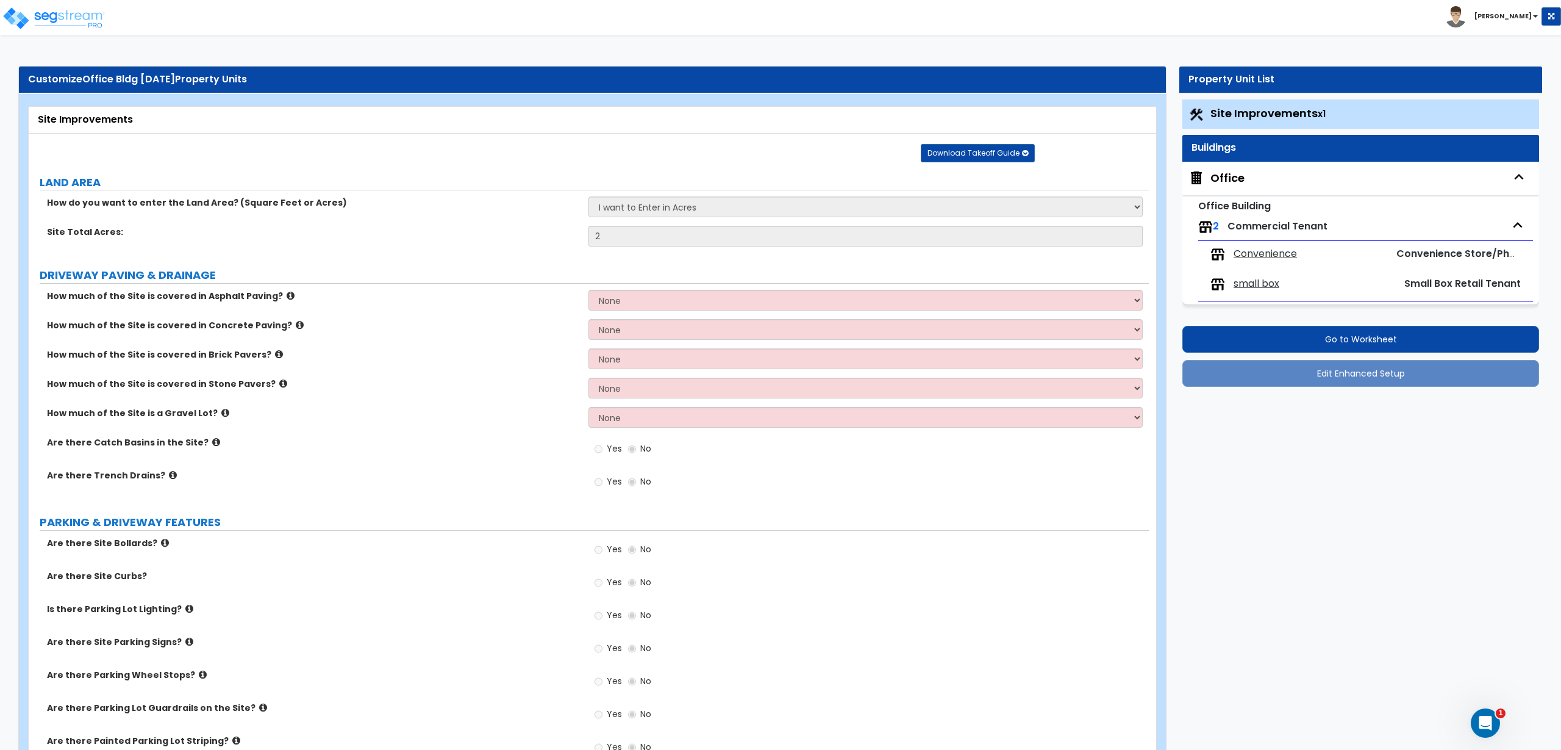
select select "3"
select select "2"
select select "3"
select select "5"
select select "3"
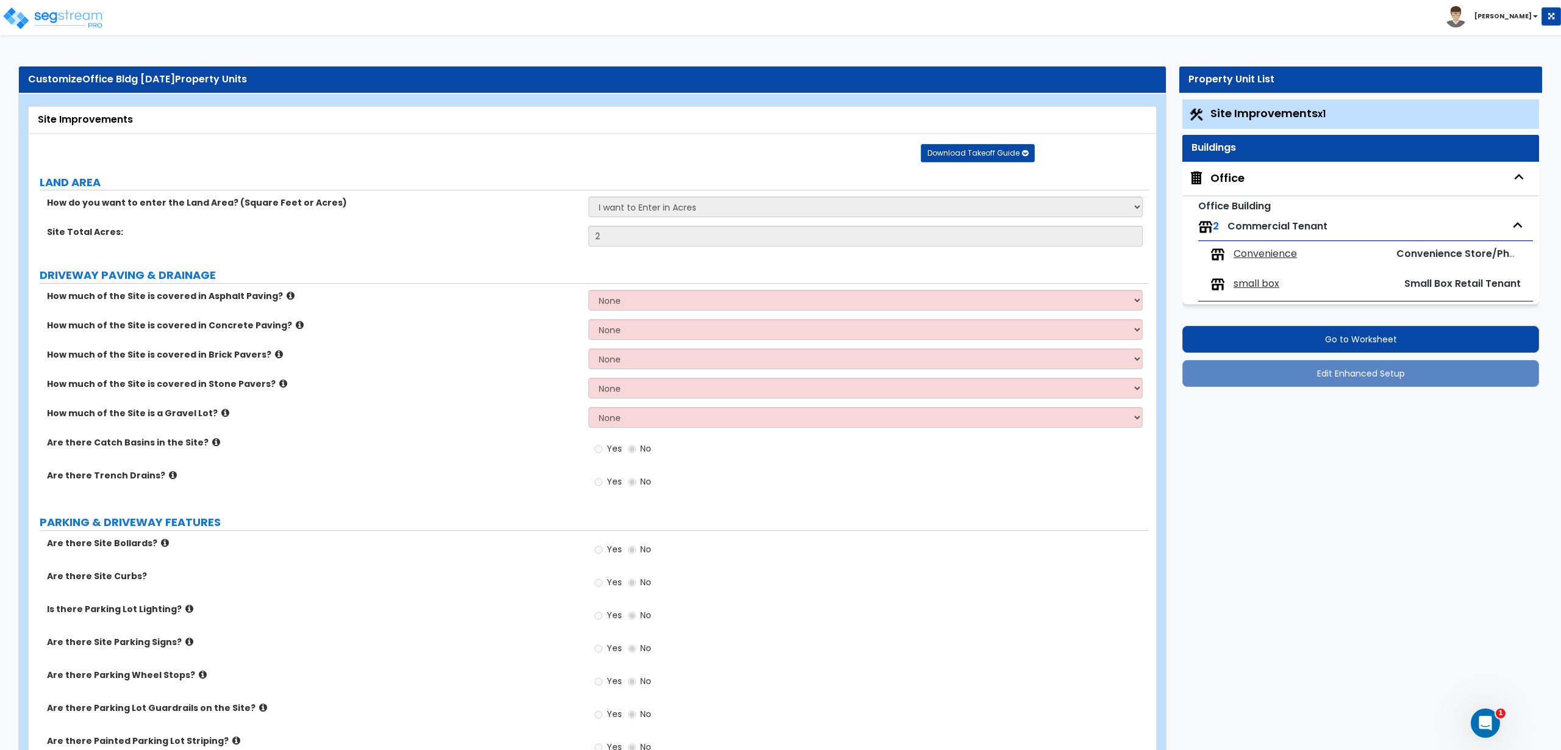
select select "1"
select select "2"
select select "5"
select select "3"
select select "1"
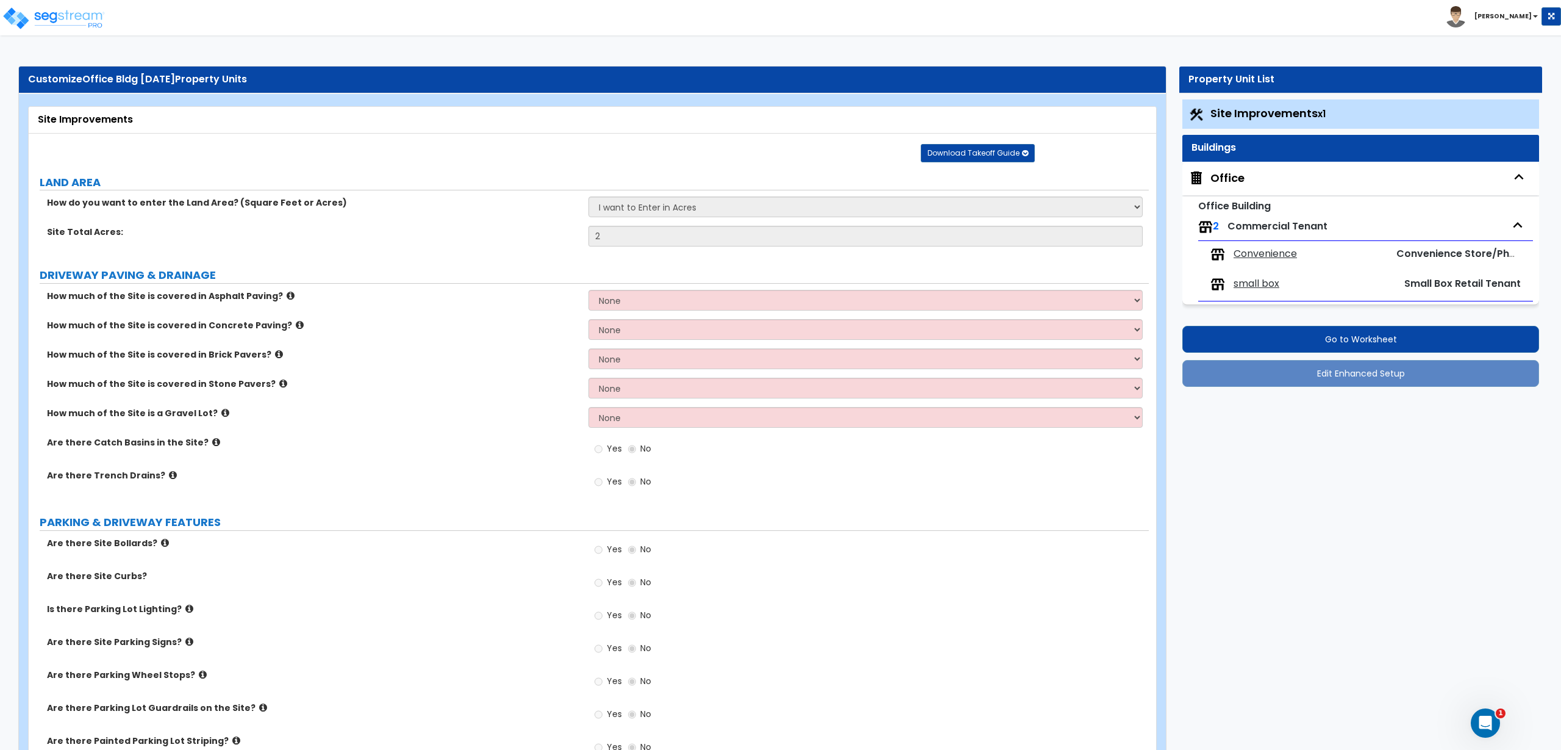
select select "1"
select select "2"
select select "3"
select select "2"
select select "1"
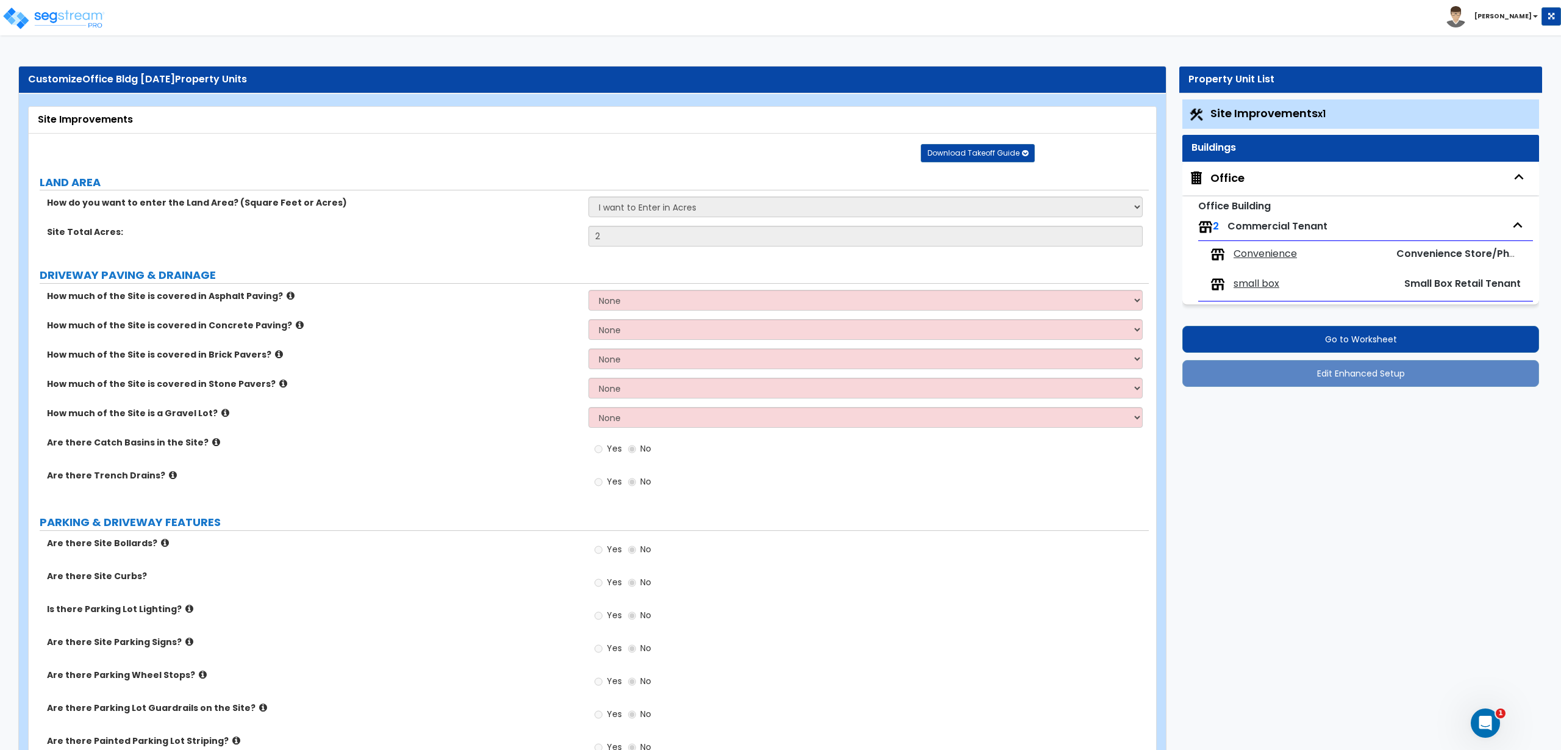
select select "1"
select select "3"
select select "1"
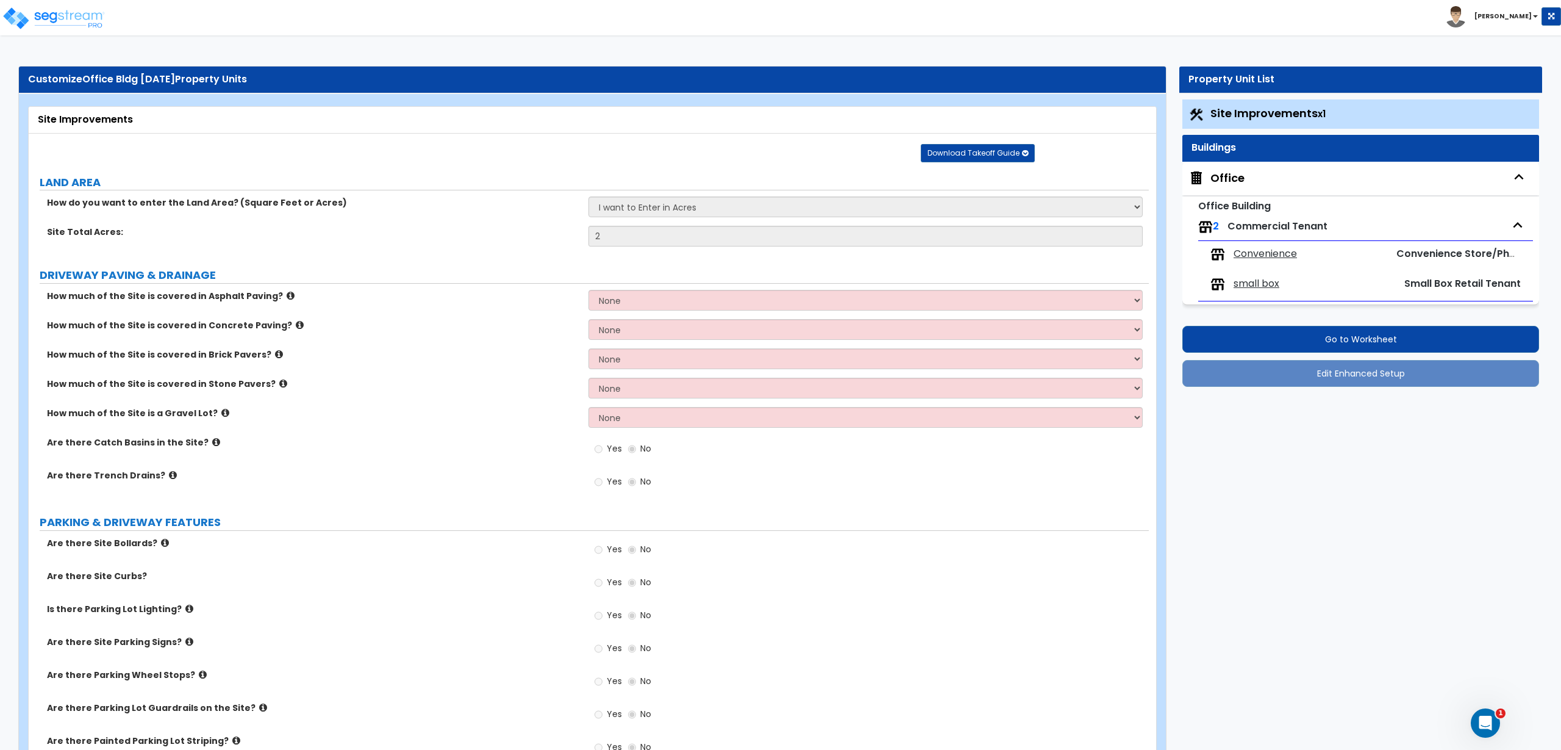
select select "2"
select select "1"
select select "2"
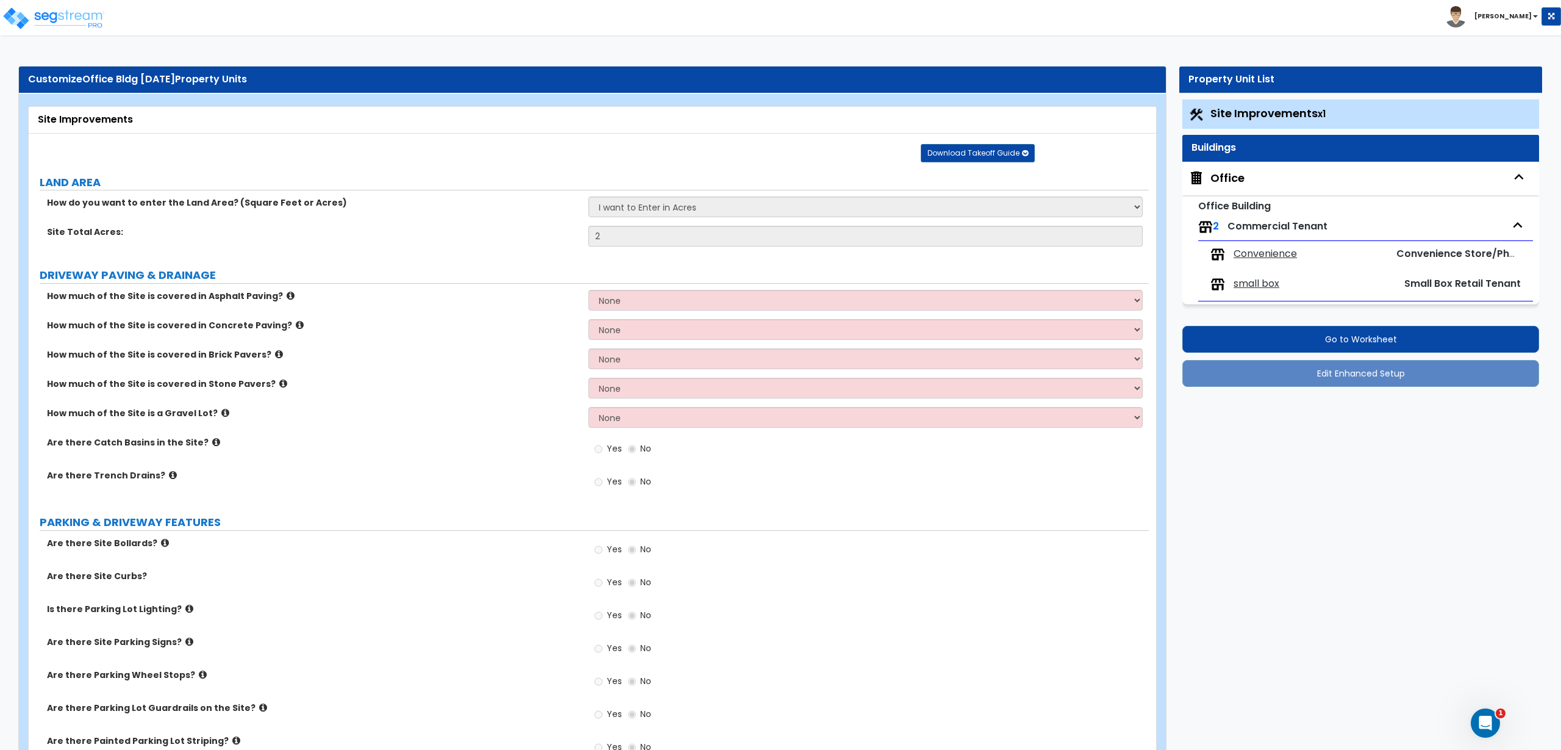
select select "6"
select select "9"
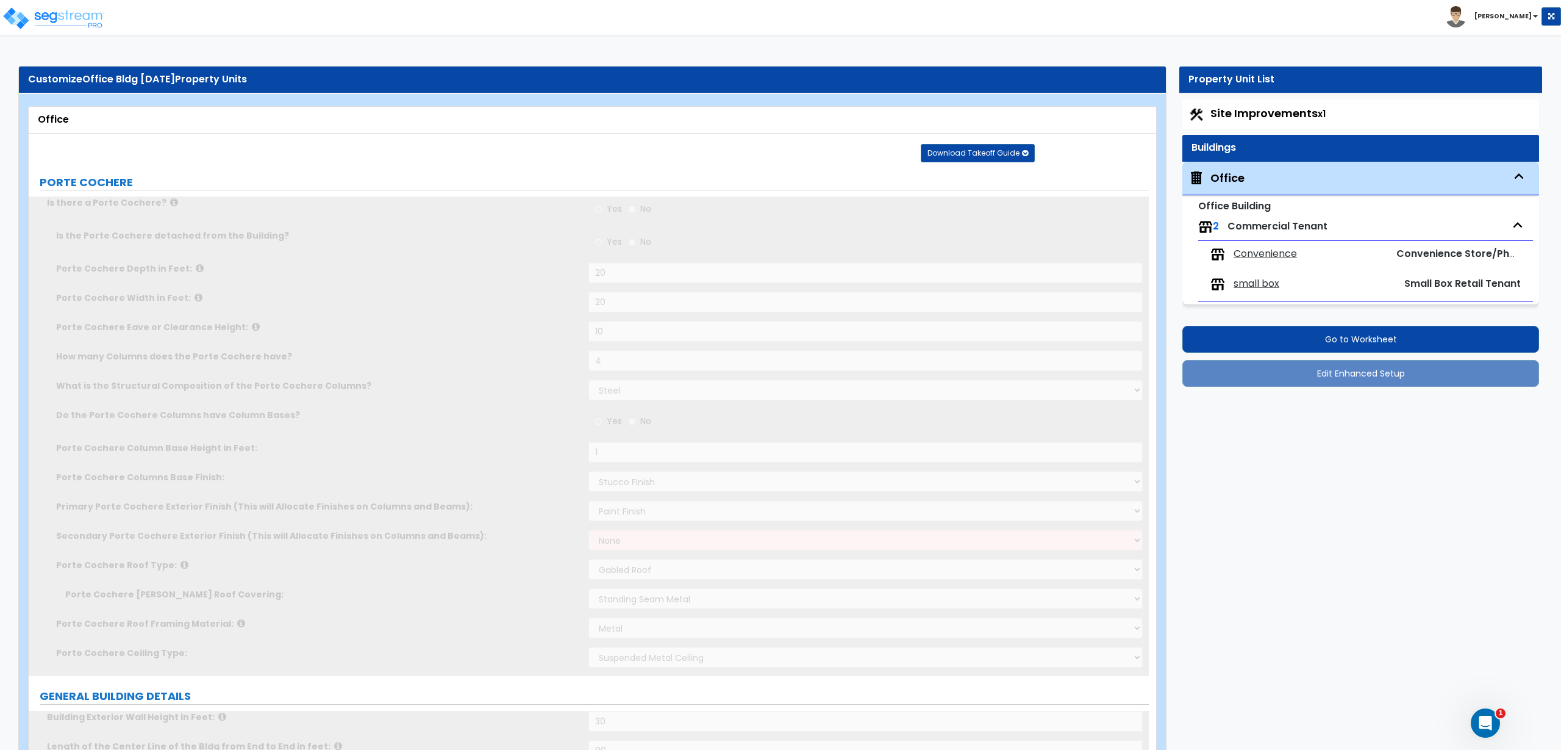
select select "1"
type input "8"
type input "4,000"
